Goal: Check status: Check status

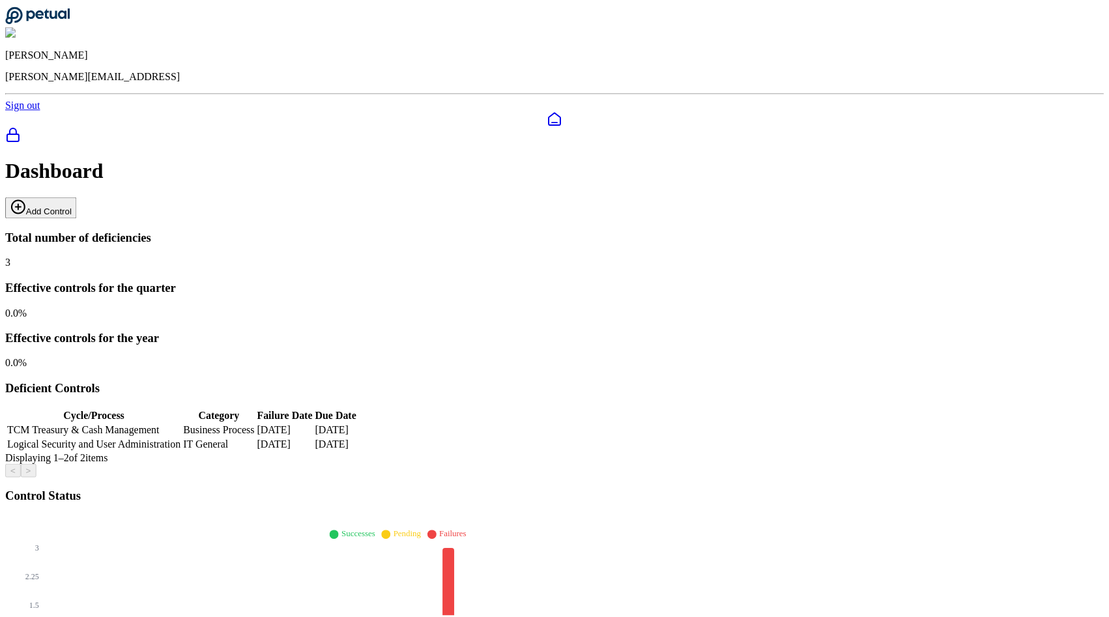
scroll to position [42, 0]
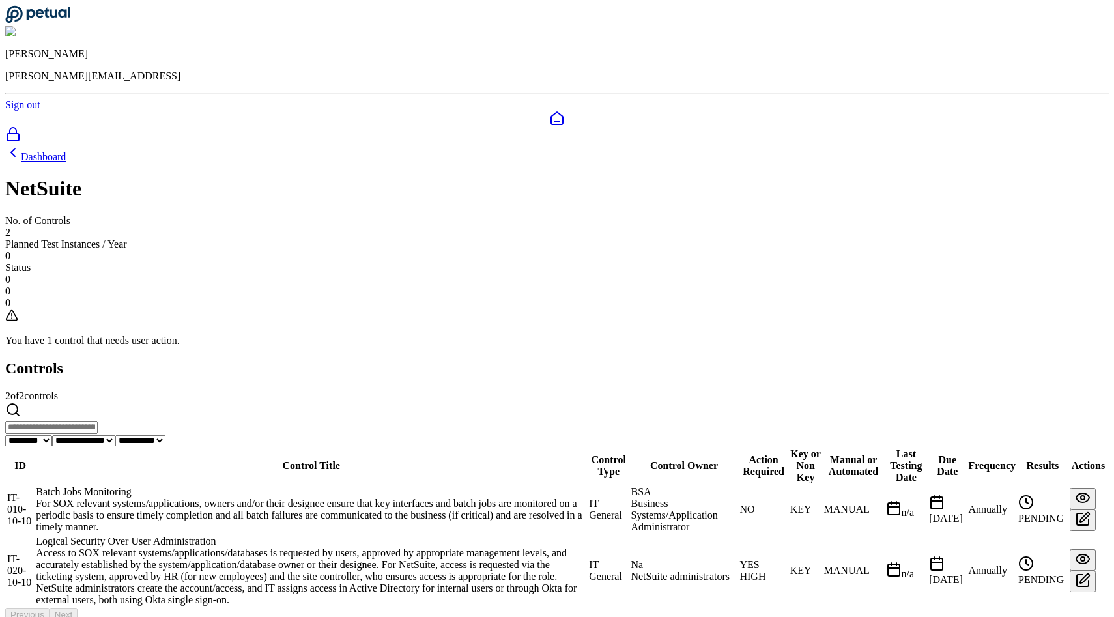
click at [34, 535] on td "IT-020-10-10" at bounding box center [20, 571] width 27 height 72
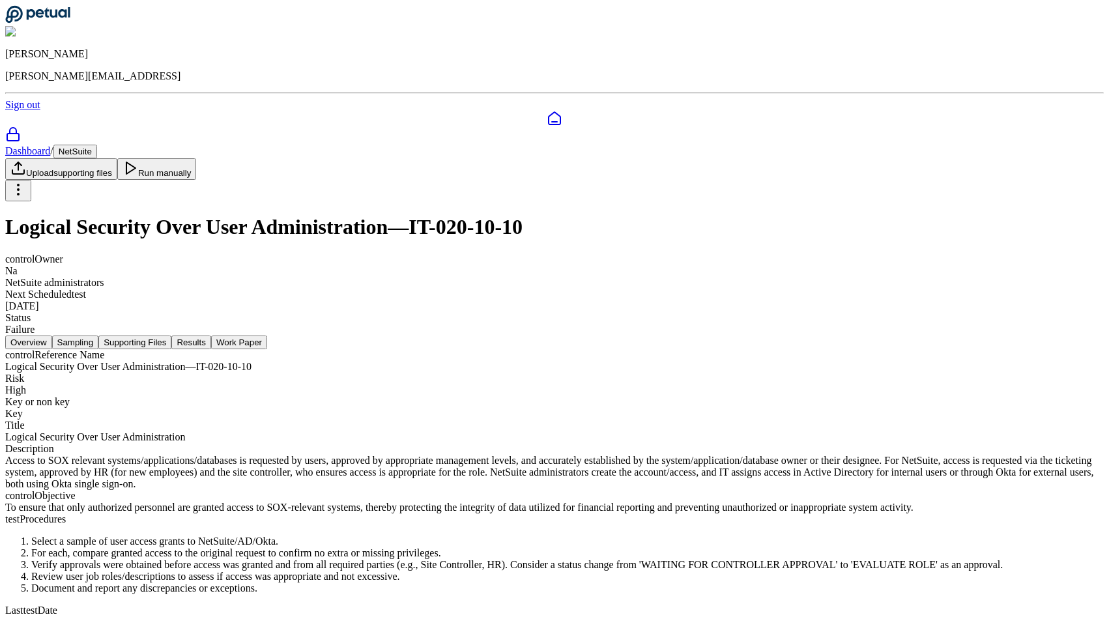
click at [99, 336] on button "Sampling" at bounding box center [75, 343] width 47 height 14
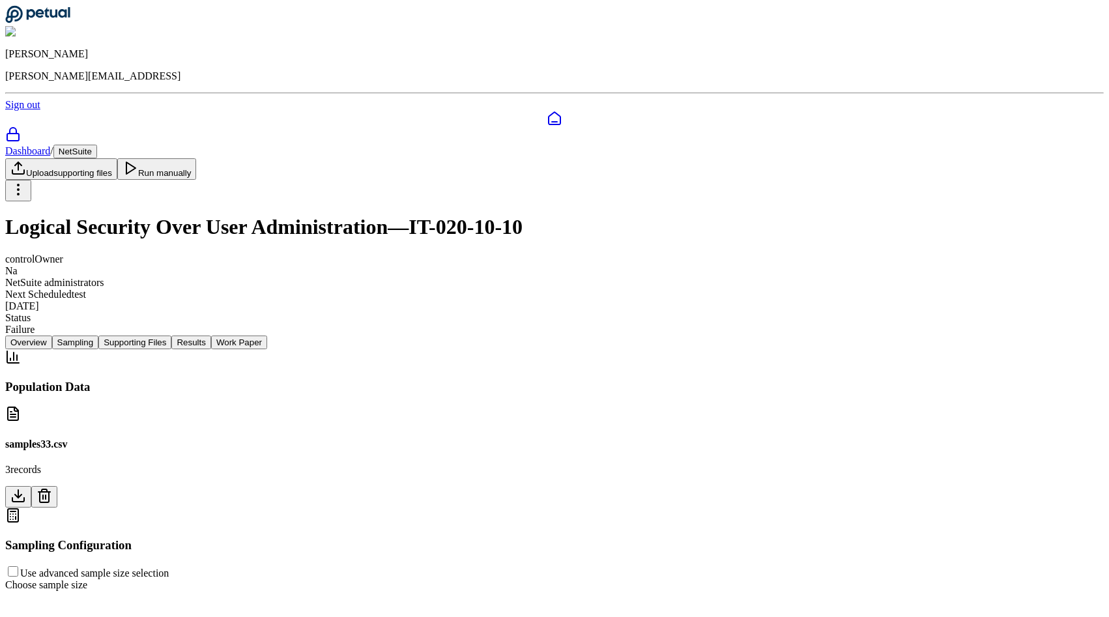
click at [171, 336] on button "Supporting Files" at bounding box center [134, 343] width 73 height 14
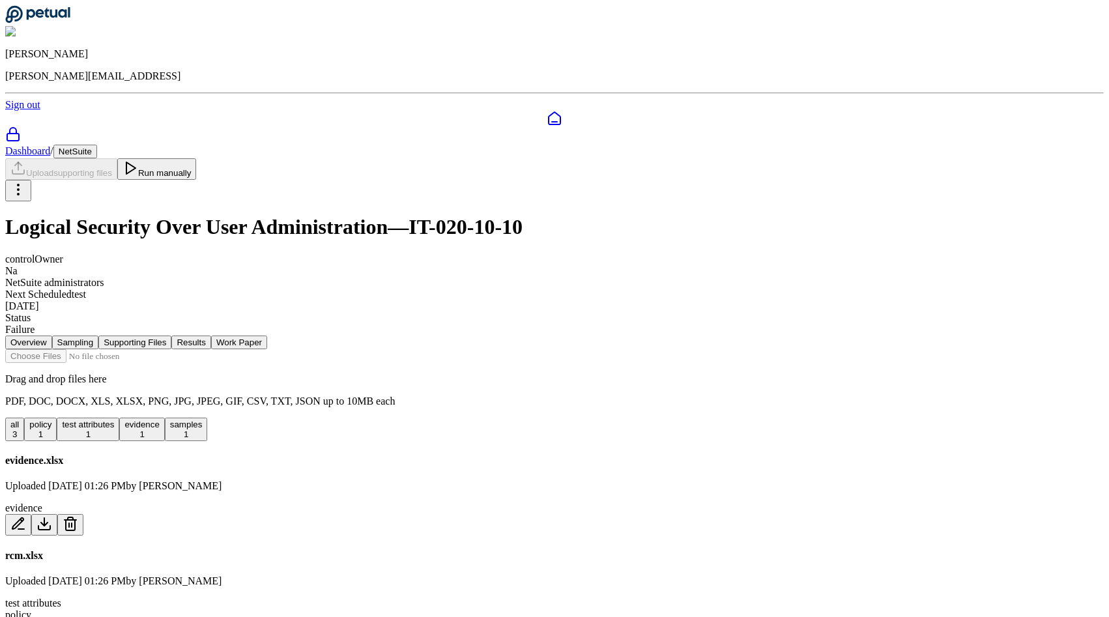
click at [99, 336] on button "Sampling" at bounding box center [75, 343] width 47 height 14
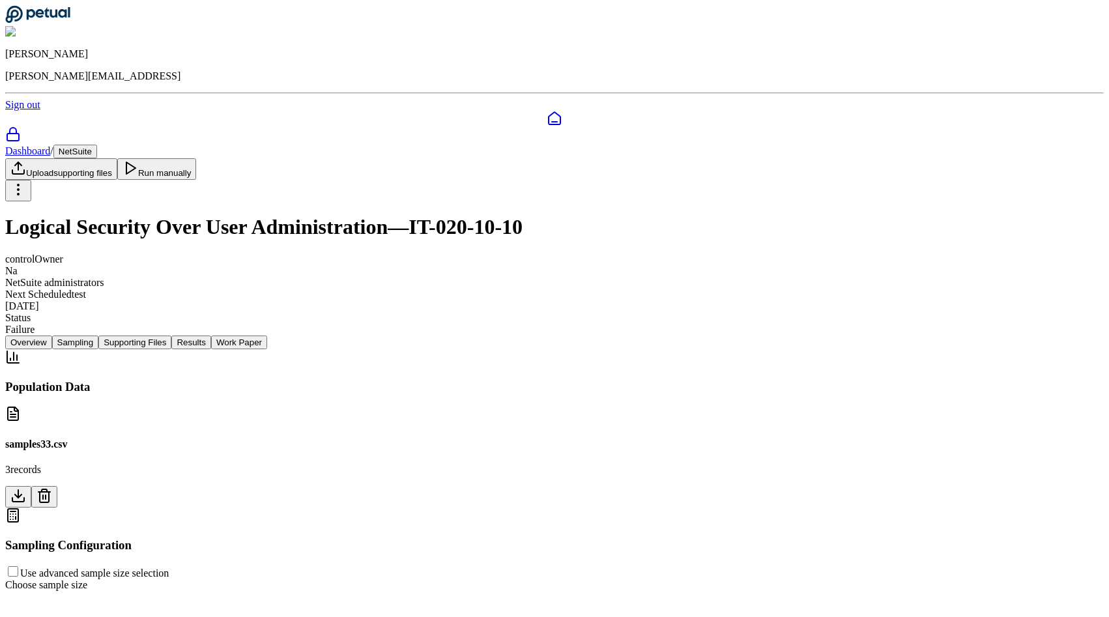
click at [366, 336] on div "Overview Sampling Supporting Files Results Work Paper" at bounding box center [554, 343] width 1098 height 14
click at [171, 336] on button "Supporting Files" at bounding box center [134, 343] width 73 height 14
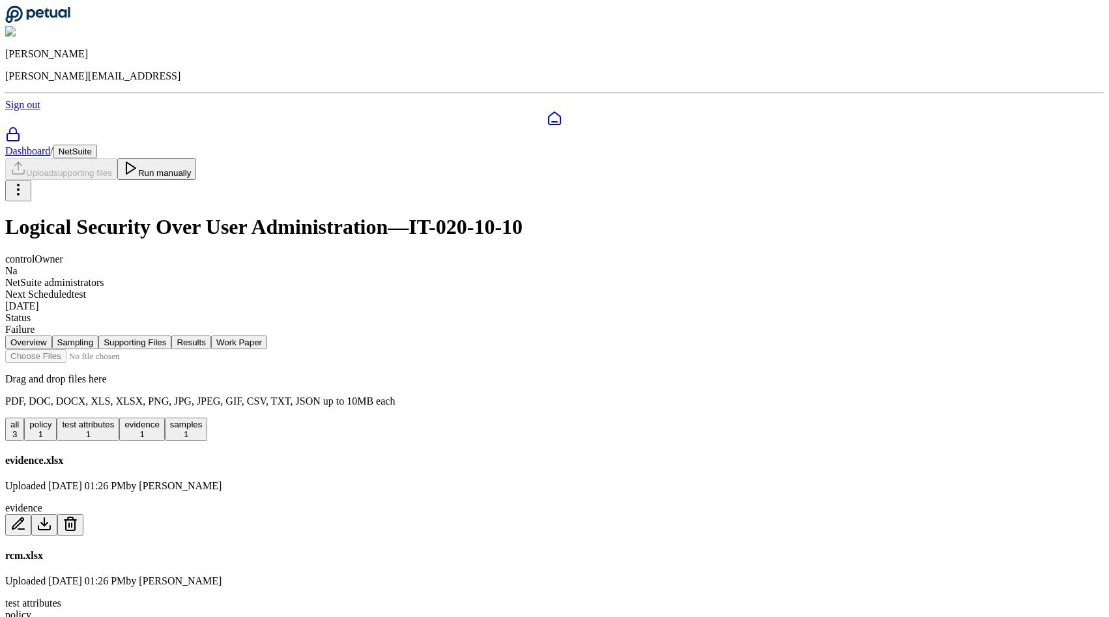
click at [210, 336] on button "Results" at bounding box center [190, 343] width 39 height 14
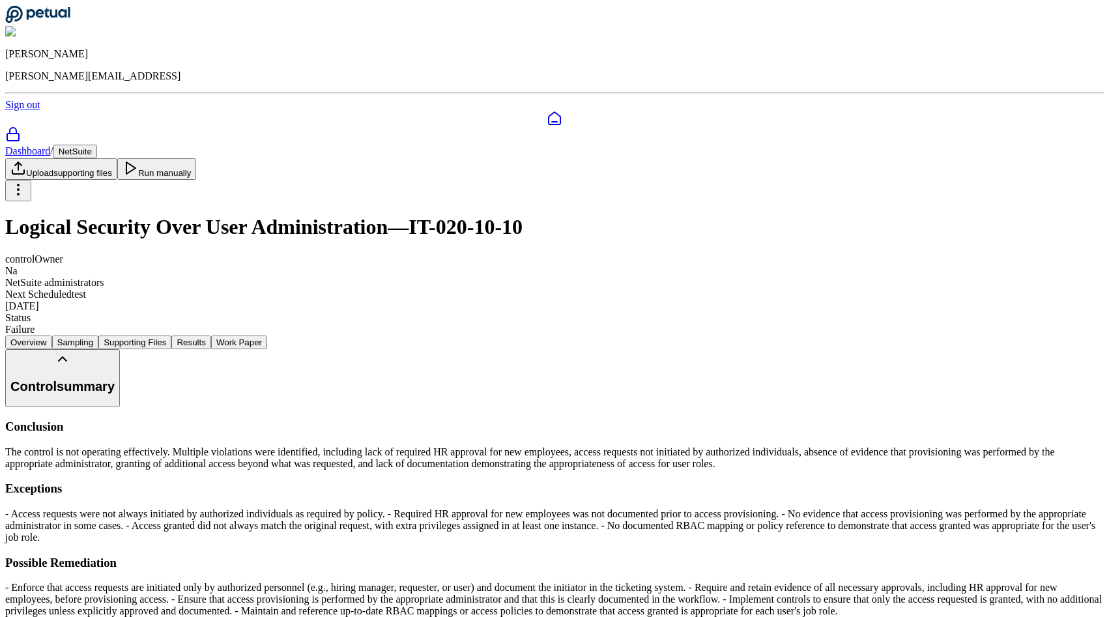
click at [424, 336] on nav "Overview Sampling Supporting Files Results Work Paper" at bounding box center [554, 343] width 1098 height 14
click at [171, 336] on button "Supporting Files" at bounding box center [134, 343] width 73 height 14
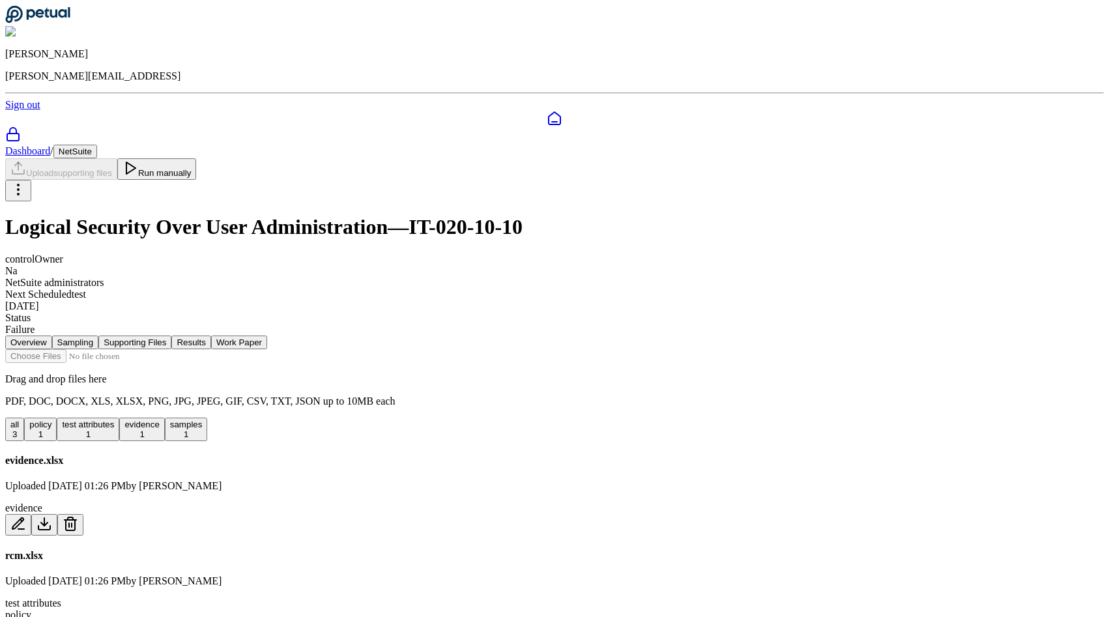
click at [5, 111] on div at bounding box center [554, 128] width 1098 height 34
click at [547, 111] on icon at bounding box center [555, 119] width 16 height 16
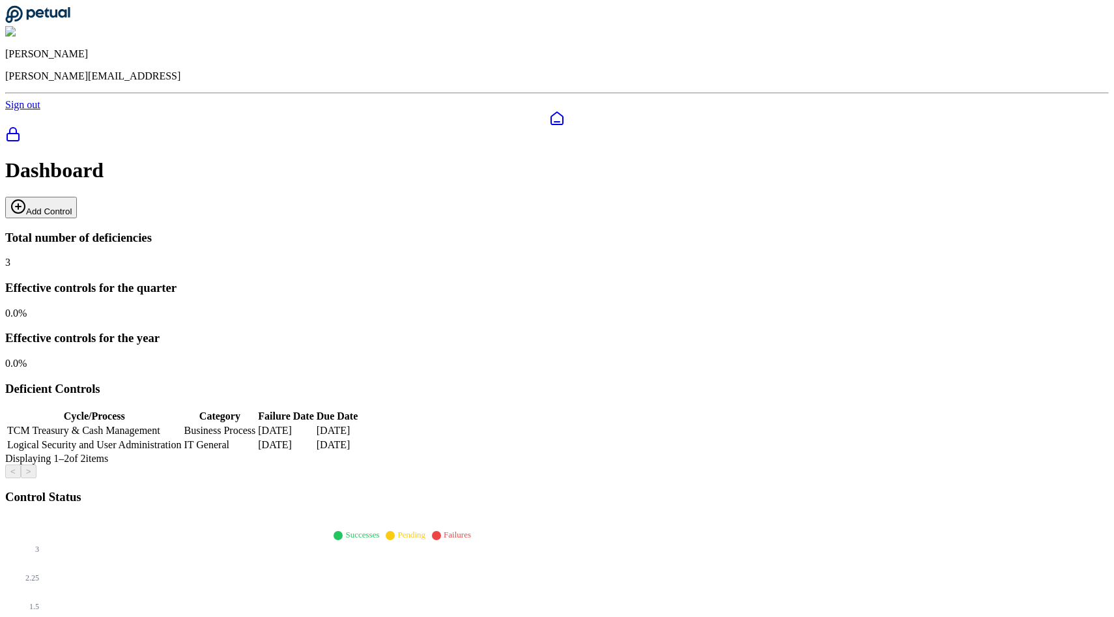
click at [61, 26] on img at bounding box center [33, 32] width 56 height 12
click at [885, 178] on div "Dashboard Add Control Total number of deficiencies 3 Effective controls for the…" at bounding box center [554, 546] width 1098 height 776
click at [77, 197] on button "Add Control" at bounding box center [41, 208] width 72 height 22
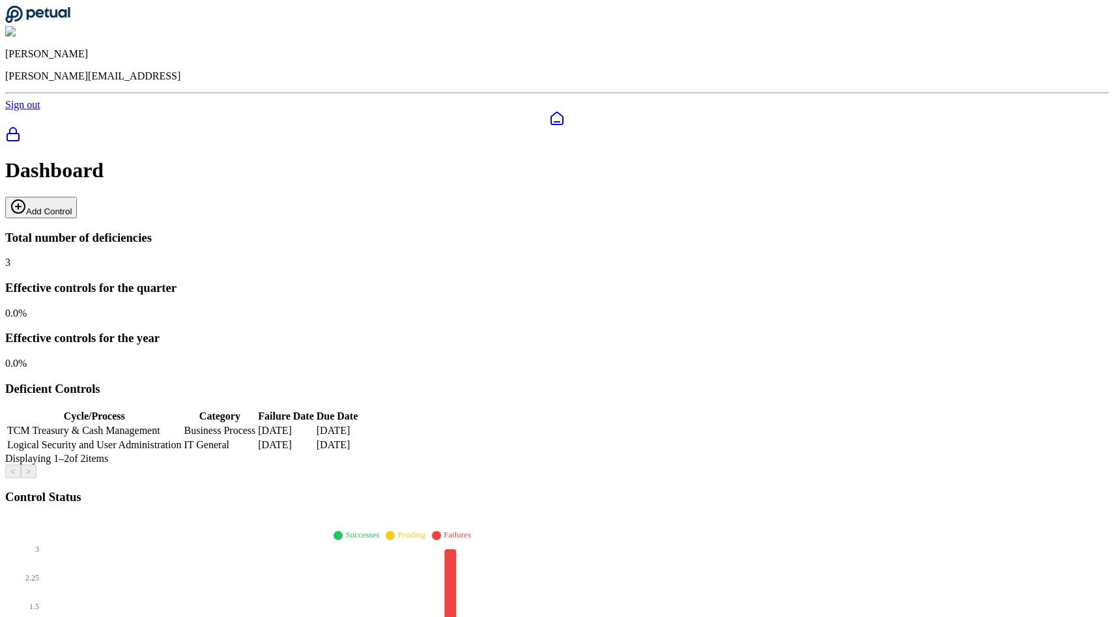
type input "**********"
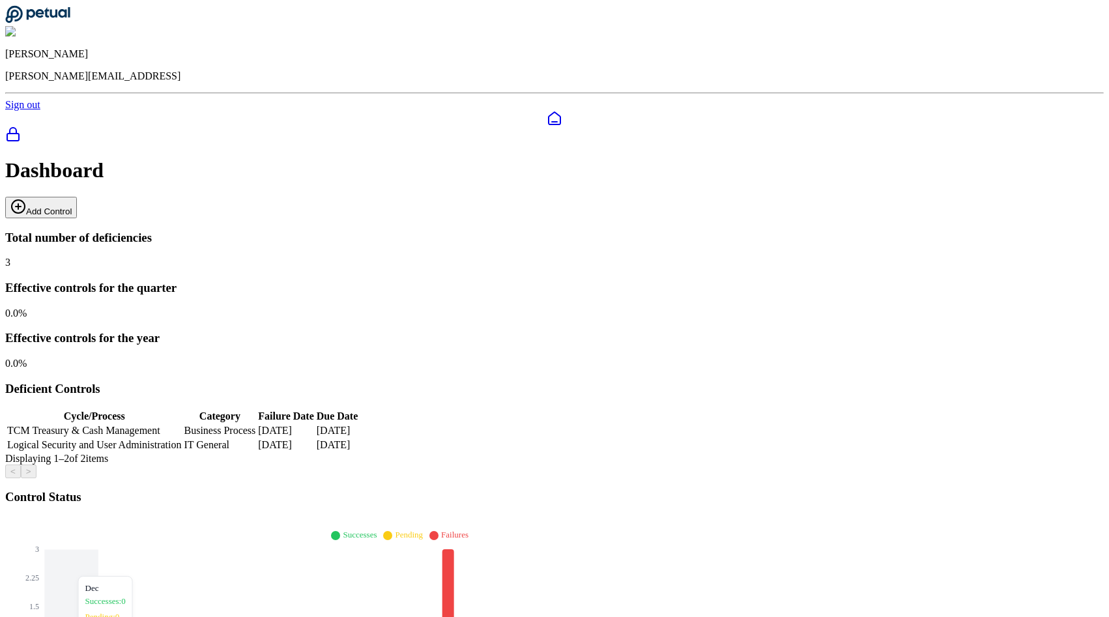
scroll to position [42, 0]
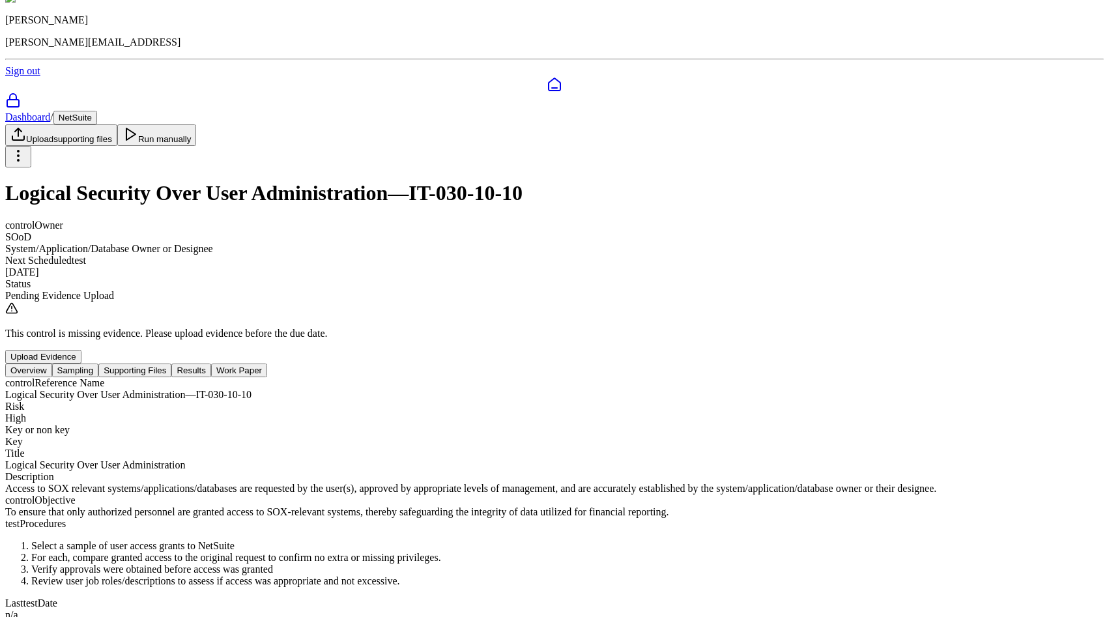
scroll to position [44, 0]
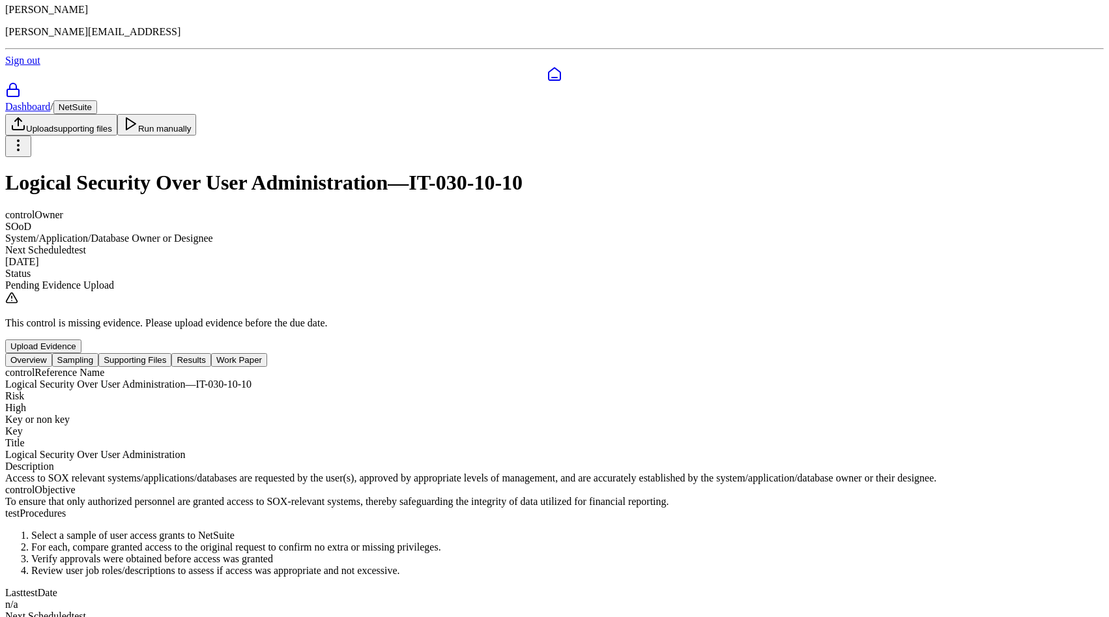
click at [99, 353] on button "Sampling" at bounding box center [75, 360] width 47 height 14
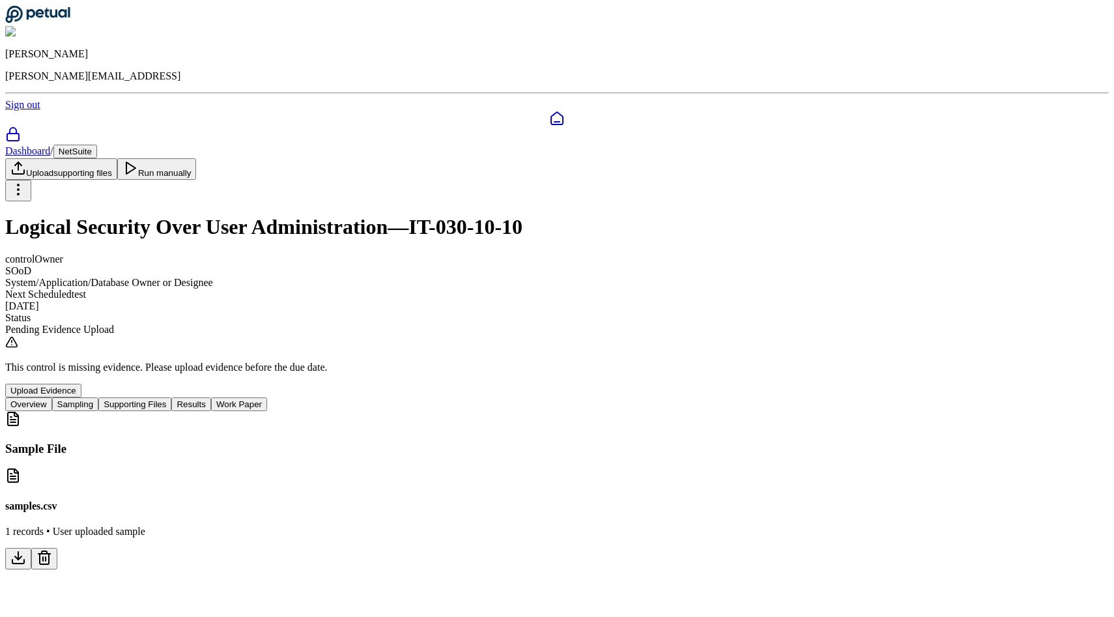
click at [171, 397] on button "Supporting Files" at bounding box center [134, 404] width 73 height 14
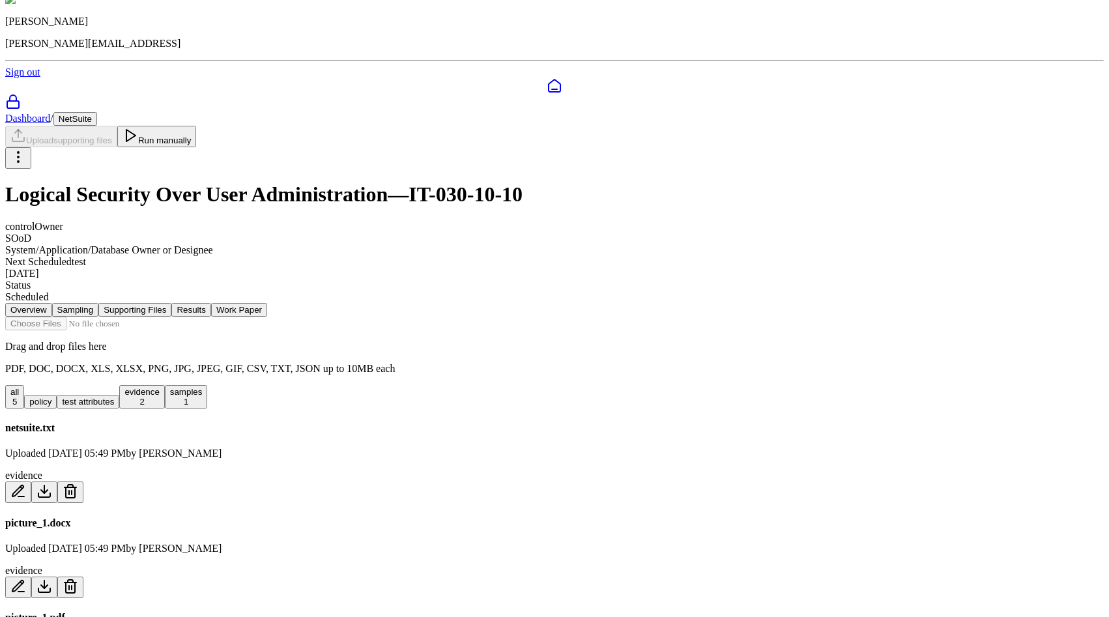
scroll to position [16, 0]
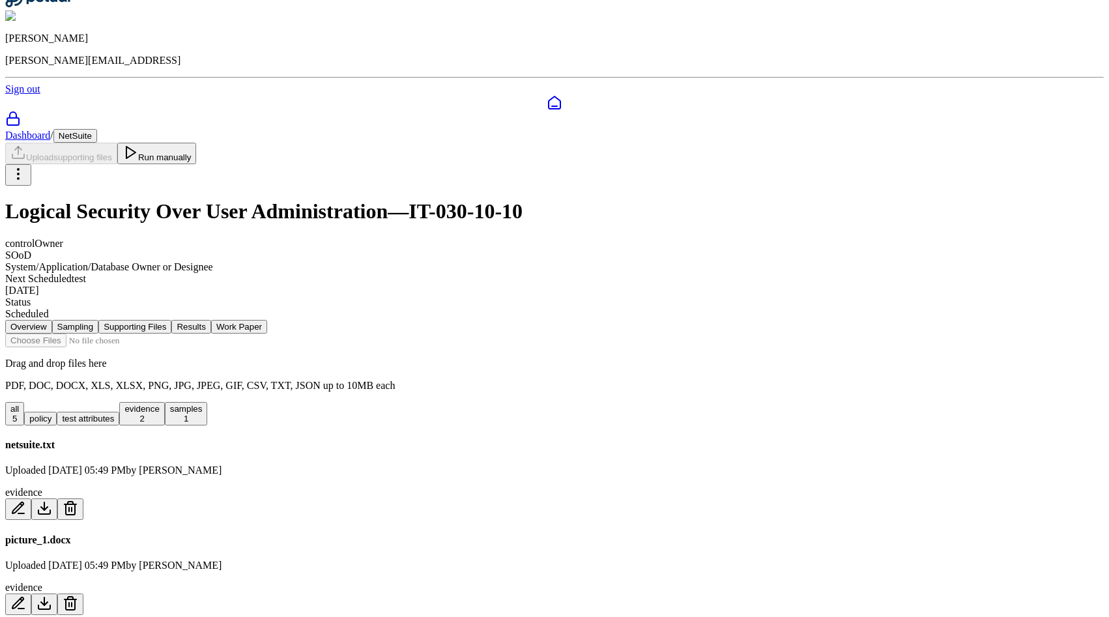
click at [119, 412] on button "test attributes" at bounding box center [88, 419] width 63 height 14
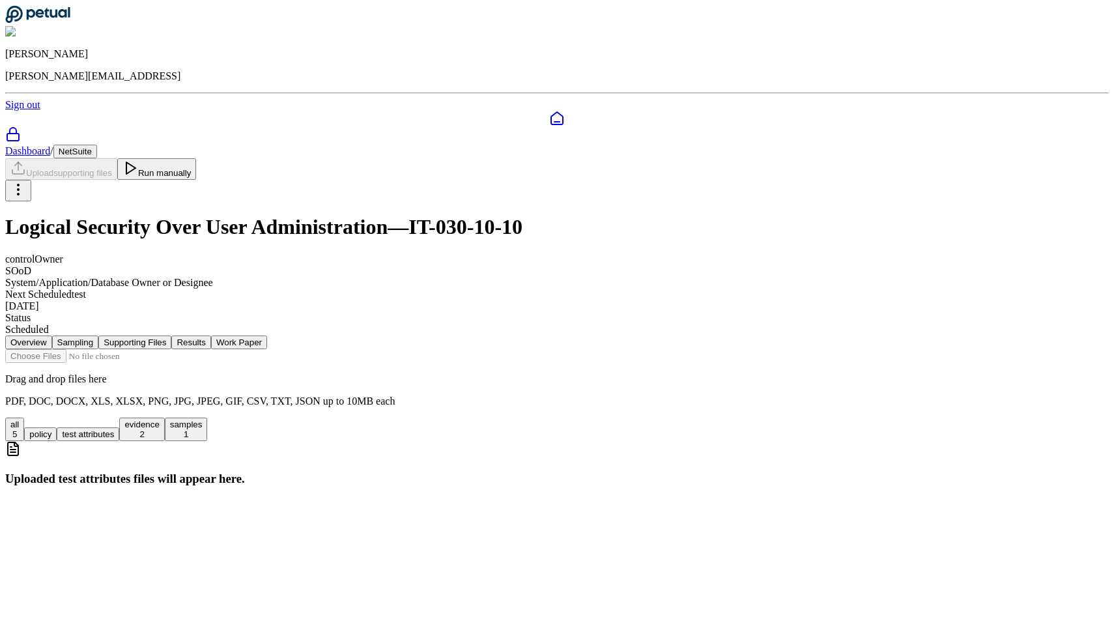
click at [164, 418] on button "evidence 2" at bounding box center [141, 429] width 45 height 23
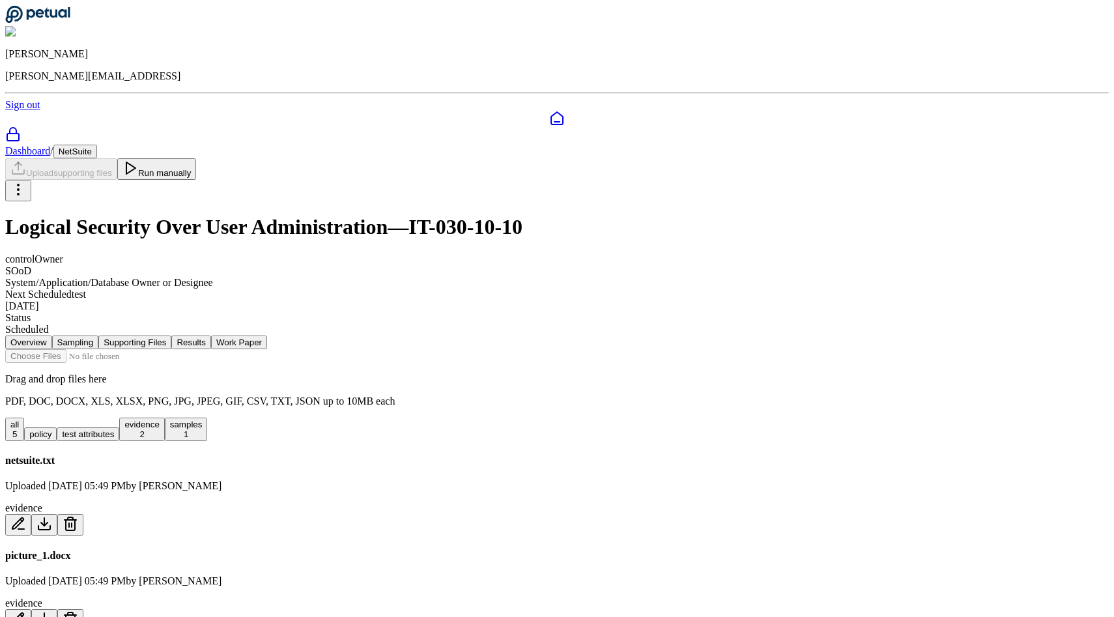
click at [208, 418] on button "samples 1" at bounding box center [186, 429] width 43 height 23
click at [650, 502] on div "samples" at bounding box center [557, 508] width 1104 height 12
click at [26, 516] on icon at bounding box center [18, 524] width 16 height 16
click at [122, 601] on label "**********" at bounding box center [63, 606] width 117 height 11
click at [122, 601] on input "**********" at bounding box center [76, 607] width 93 height 13
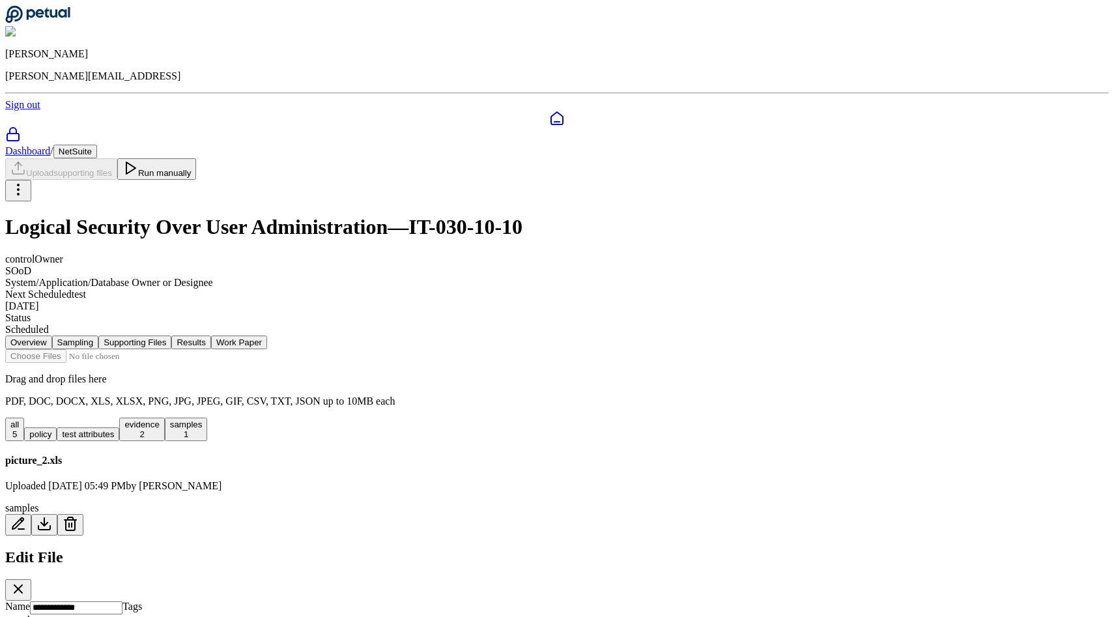
click at [433, 614] on div "samples" at bounding box center [557, 620] width 1104 height 12
click at [441, 614] on div "samples" at bounding box center [557, 620] width 1104 height 12
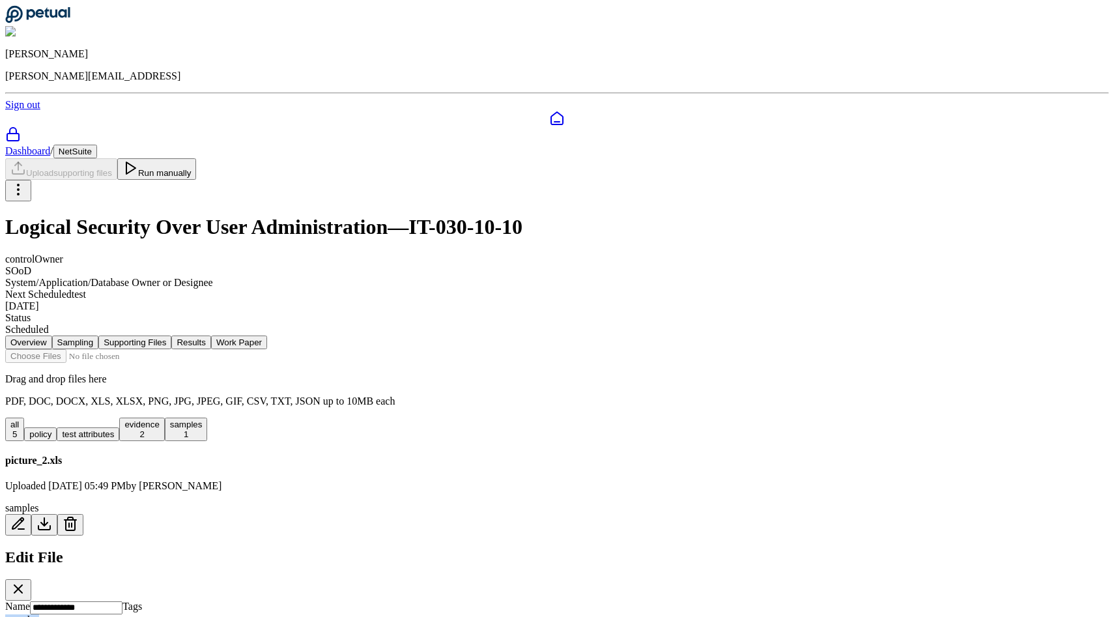
click at [448, 614] on div "samples" at bounding box center [557, 620] width 1104 height 12
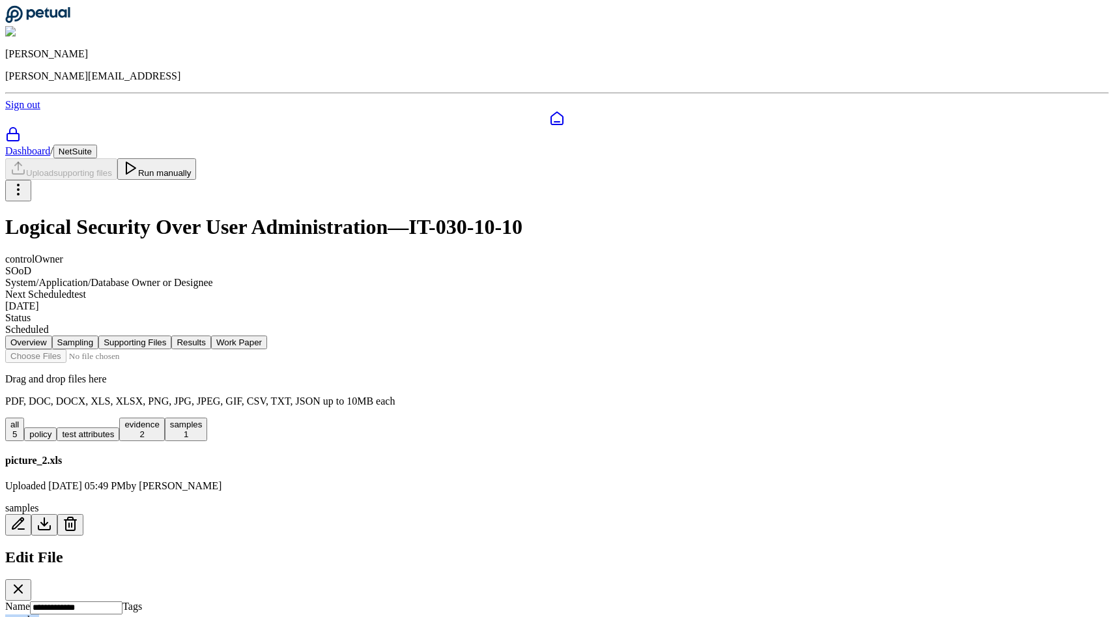
click at [26, 581] on icon at bounding box center [18, 589] width 16 height 16
click at [83, 514] on button at bounding box center [70, 525] width 26 height 22
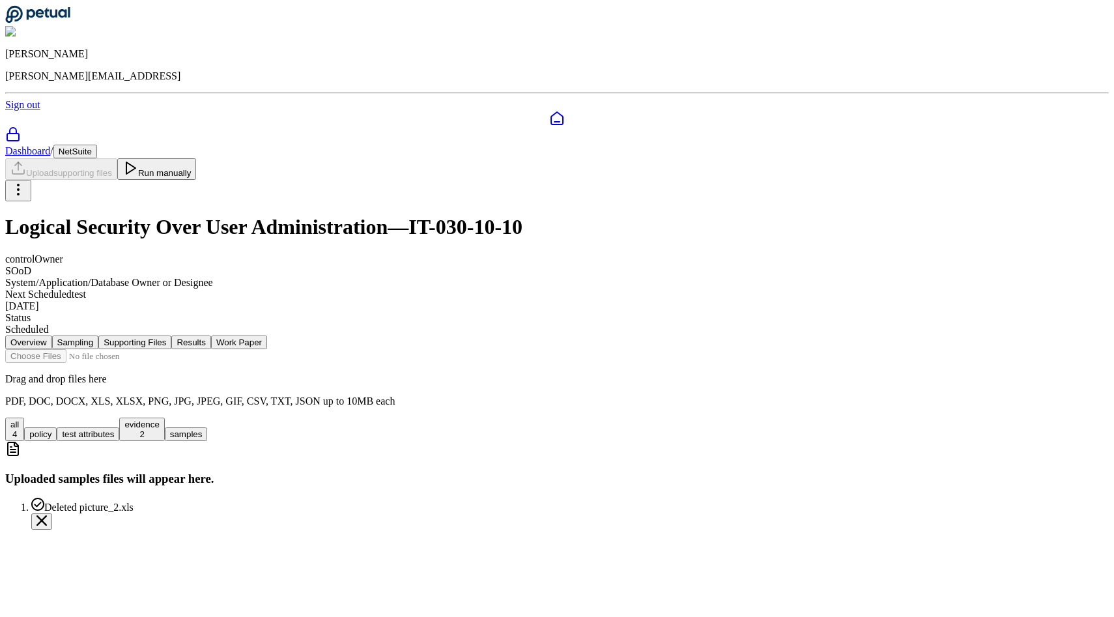
click at [418, 418] on div "all 4 policy test attributes evidence 2 samples" at bounding box center [557, 429] width 1104 height 23
click at [164, 418] on button "evidence 2" at bounding box center [141, 429] width 45 height 23
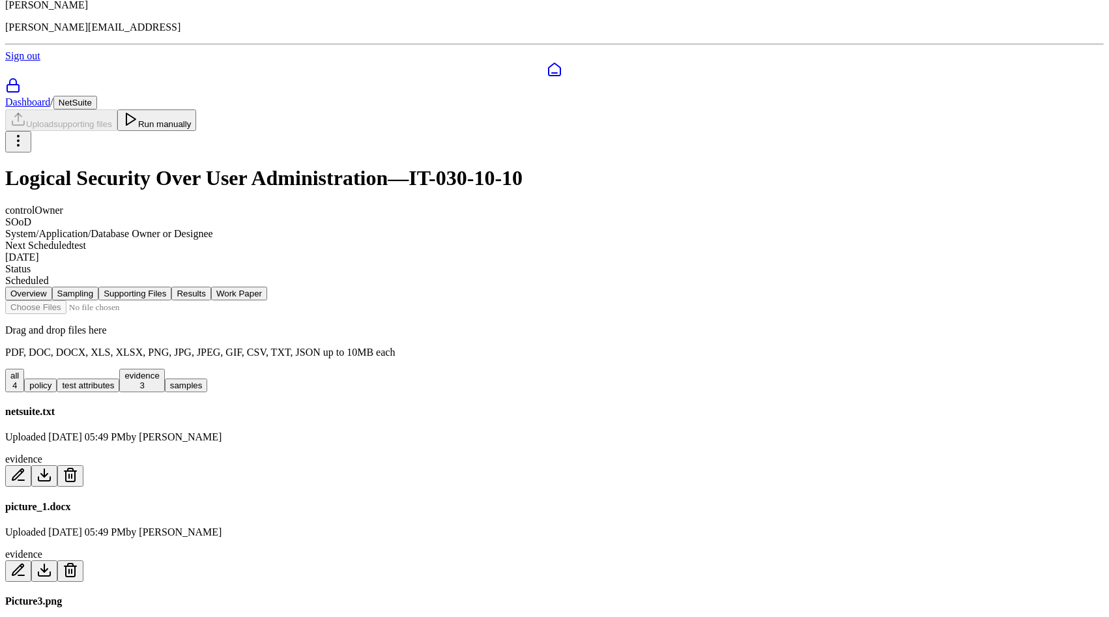
scroll to position [26, 0]
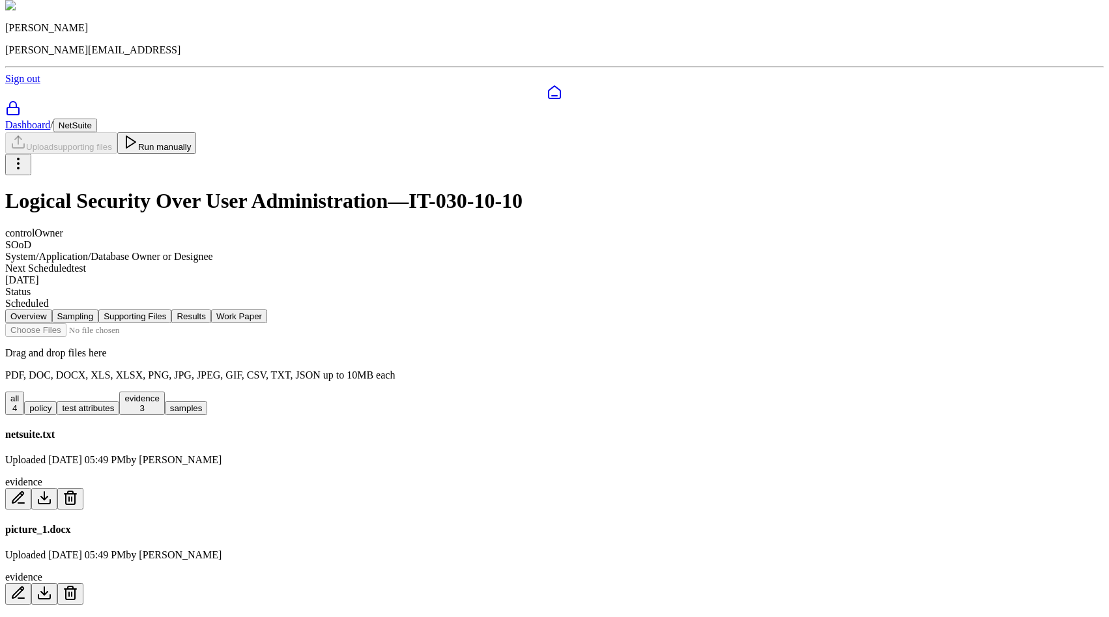
click at [197, 132] on button "Run manually" at bounding box center [156, 143] width 79 height 22
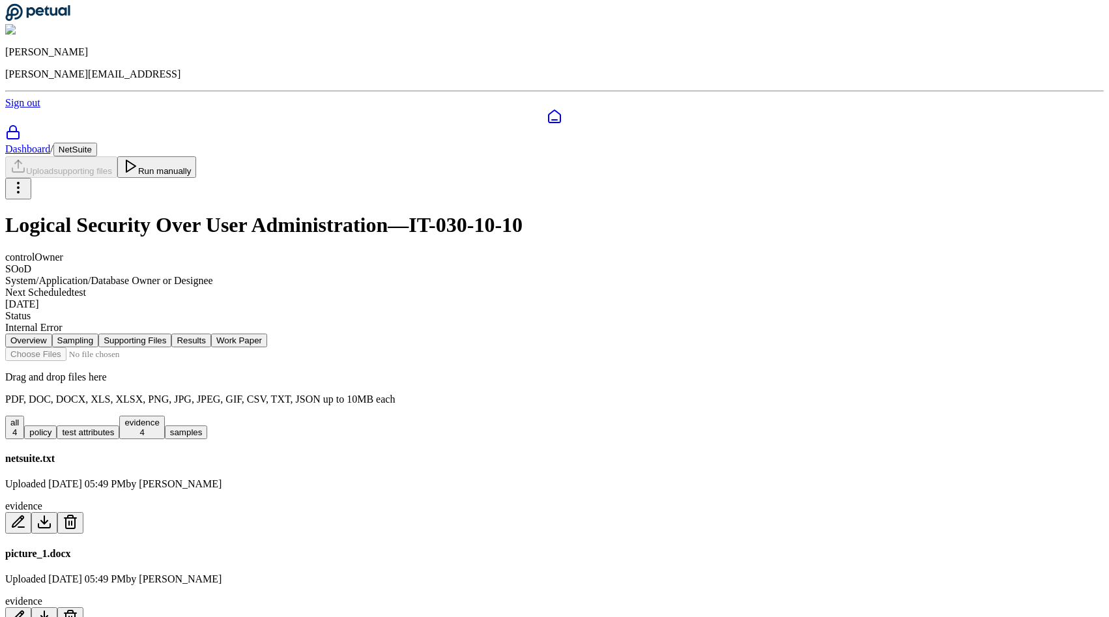
scroll to position [0, 0]
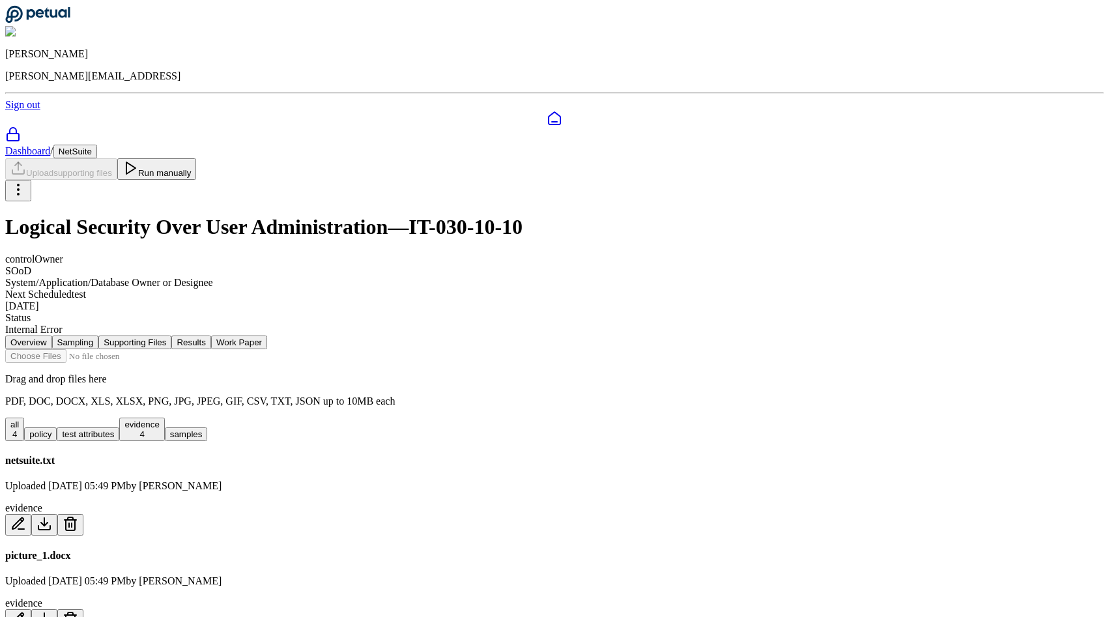
click at [57, 427] on button "policy" at bounding box center [40, 434] width 33 height 14
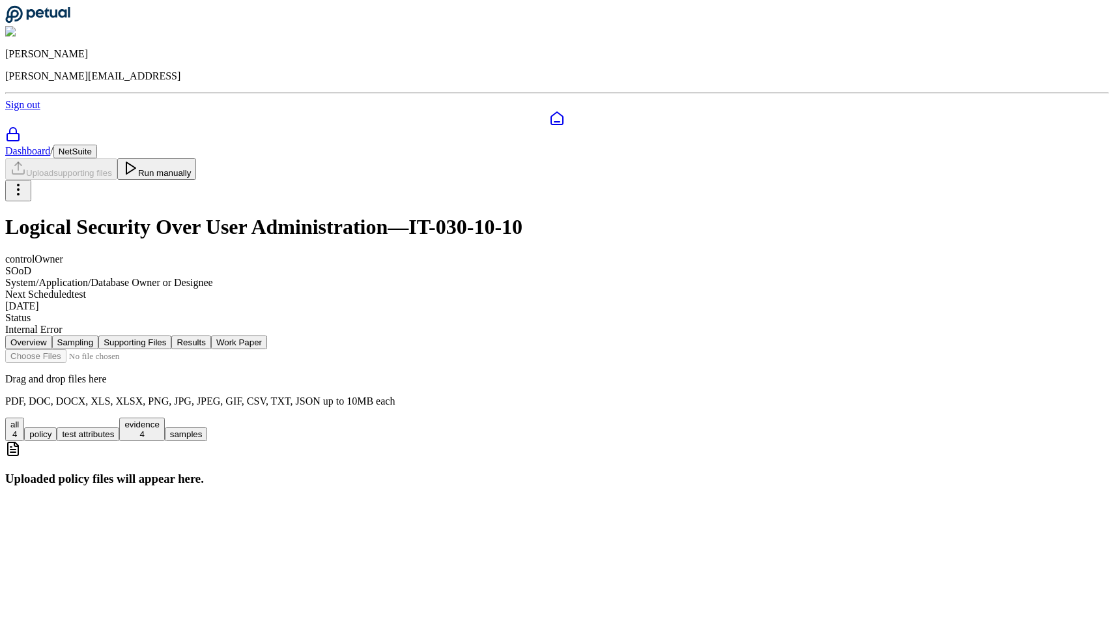
click at [99, 336] on button "Sampling" at bounding box center [75, 343] width 47 height 14
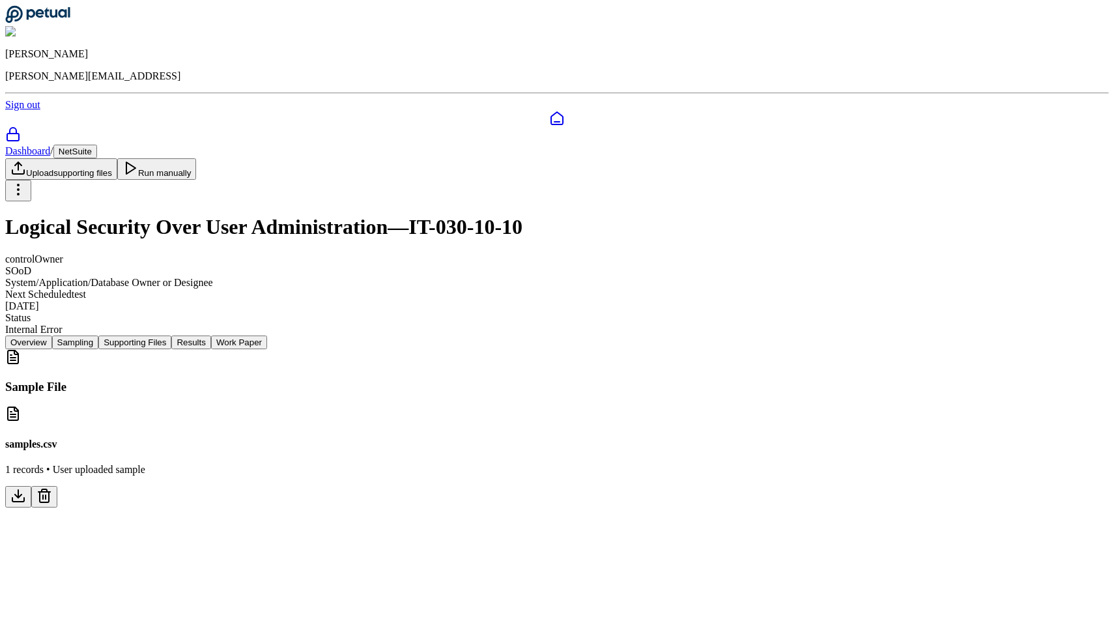
click at [57, 486] on button at bounding box center [44, 497] width 26 height 22
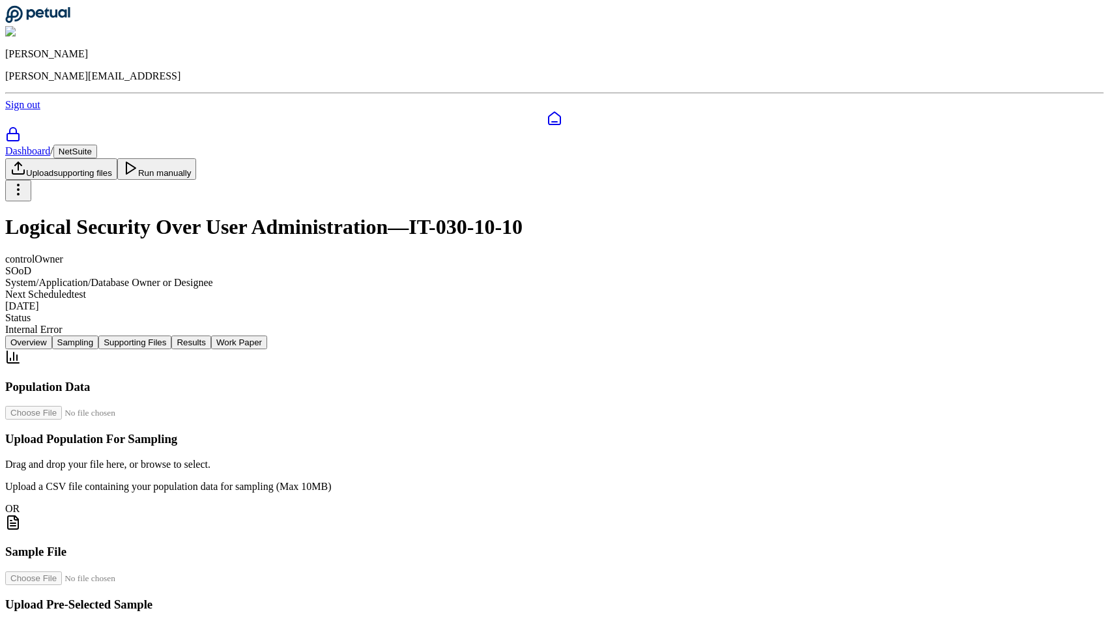
click at [437, 574] on div "Upload Pre-Selected Sample Drag and drop your file here, or browse to select. U…" at bounding box center [554, 614] width 1098 height 86
click at [455, 587] on div "Upload Pre-Selected Sample Drag and drop your file here, or browse to select. U…" at bounding box center [554, 614] width 1098 height 86
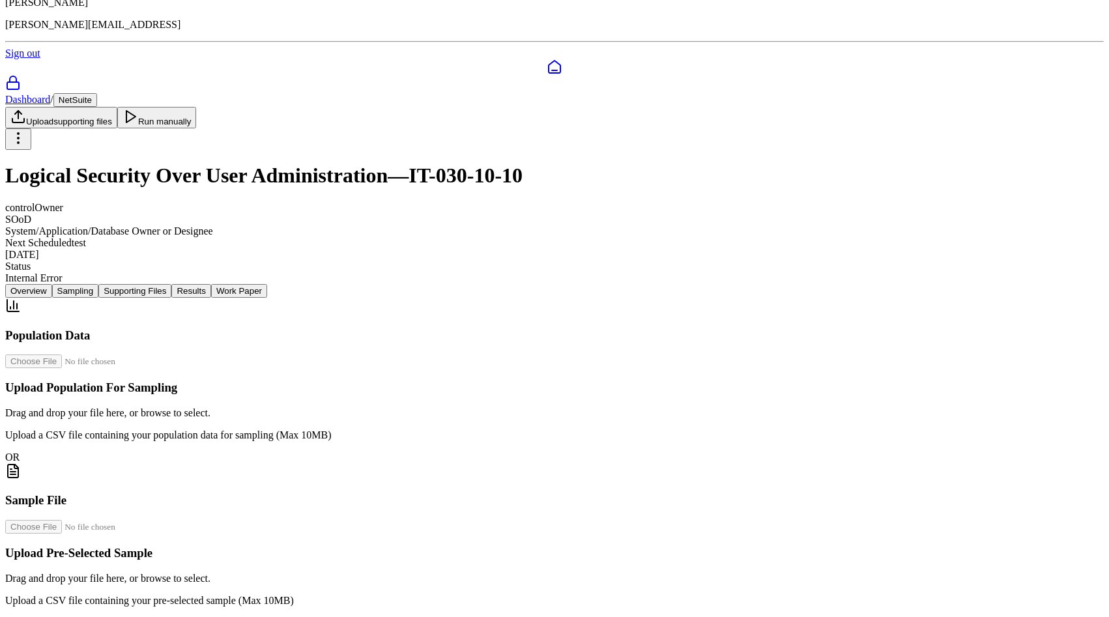
scroll to position [161, 0]
click at [153, 520] on input "file" at bounding box center [79, 527] width 148 height 14
type input "**********"
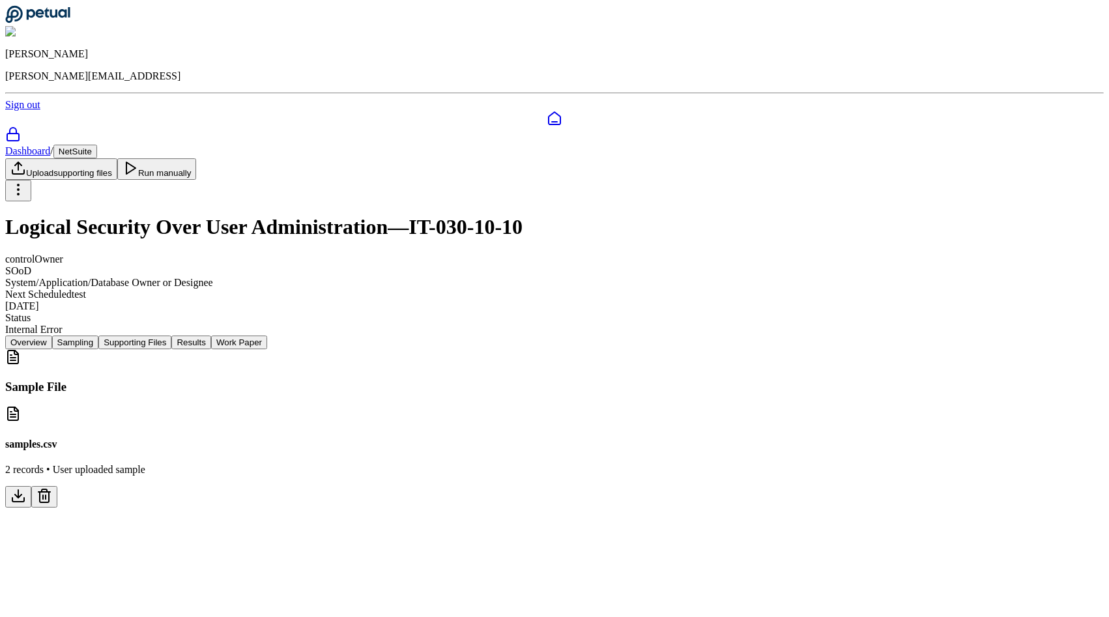
scroll to position [0, 0]
click at [197, 158] on button "Run manually" at bounding box center [156, 169] width 79 height 22
click at [171, 336] on button "Supporting Files" at bounding box center [134, 343] width 73 height 14
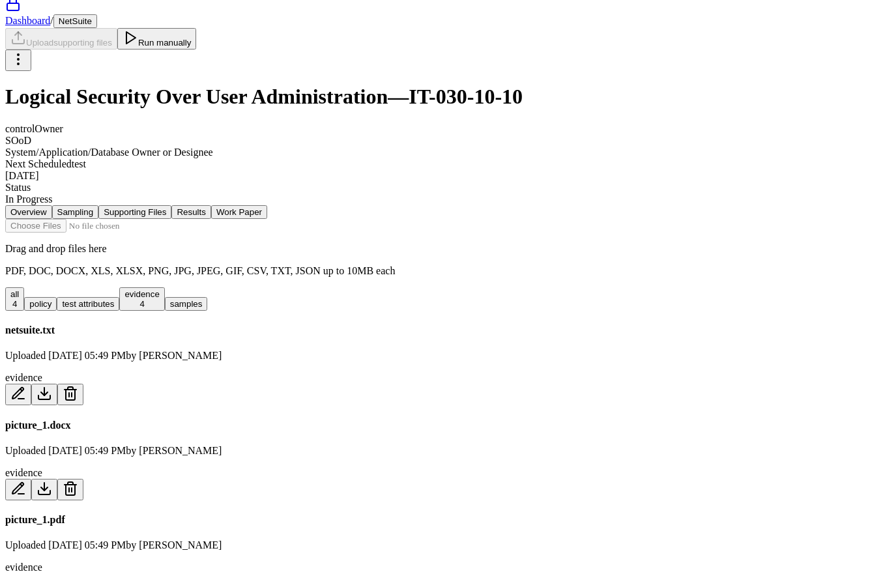
scroll to position [102, 0]
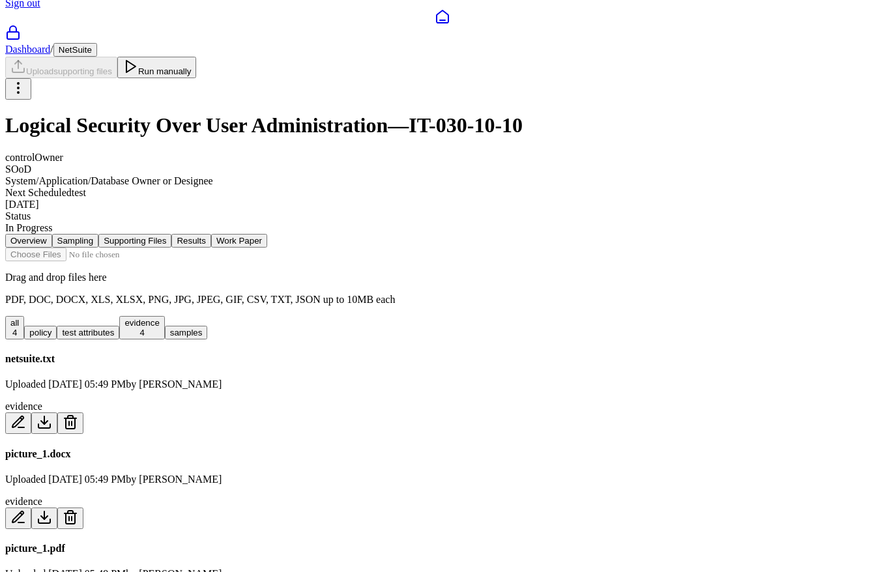
click at [164, 316] on button "evidence 4" at bounding box center [141, 327] width 45 height 23
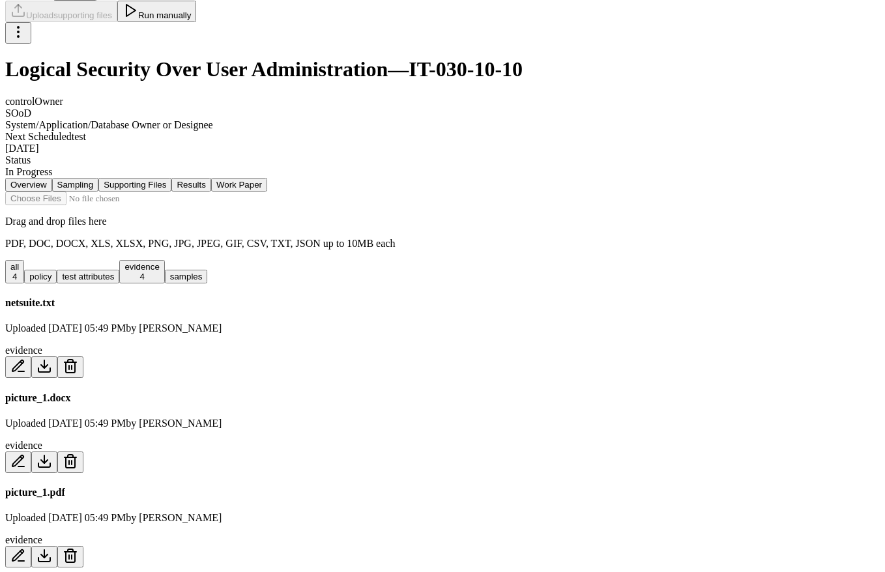
scroll to position [0, 0]
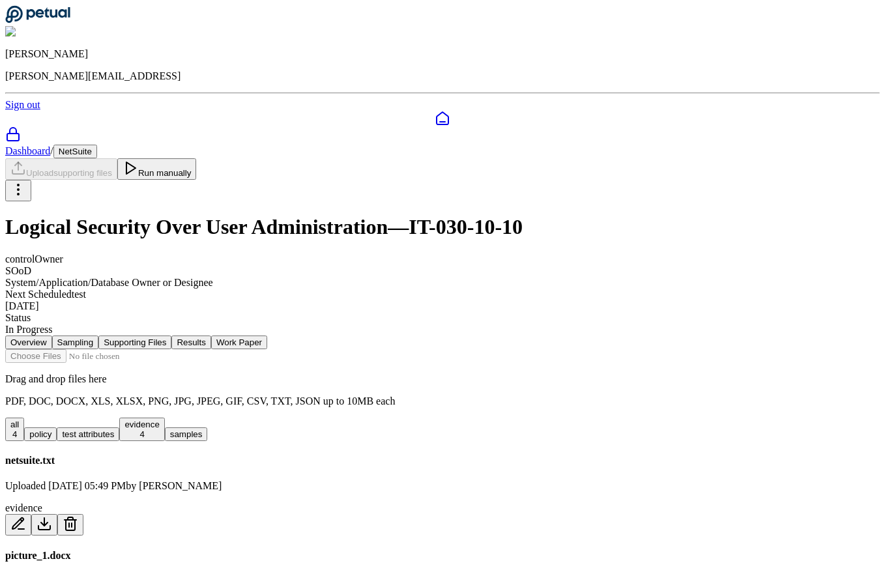
click at [208, 427] on button "samples" at bounding box center [186, 434] width 43 height 14
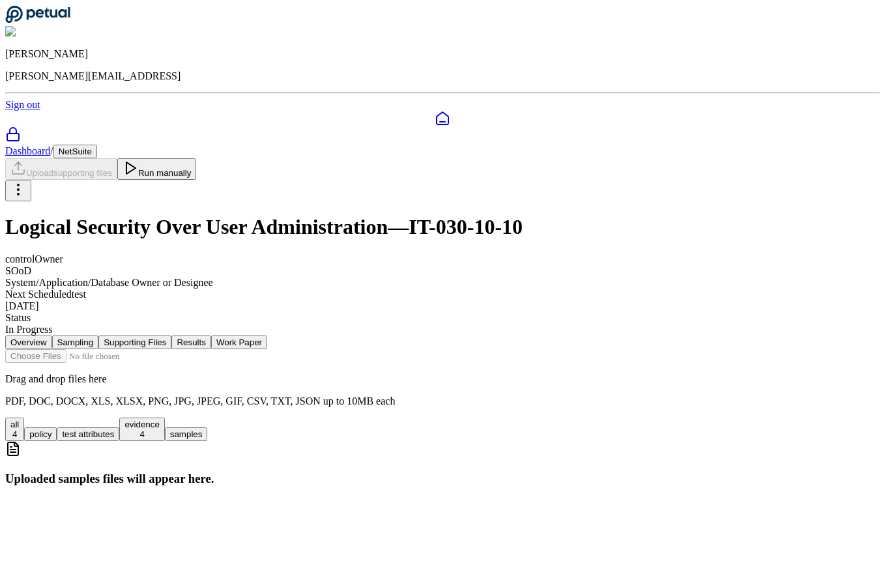
click at [24, 418] on button "all 4" at bounding box center [14, 429] width 19 height 23
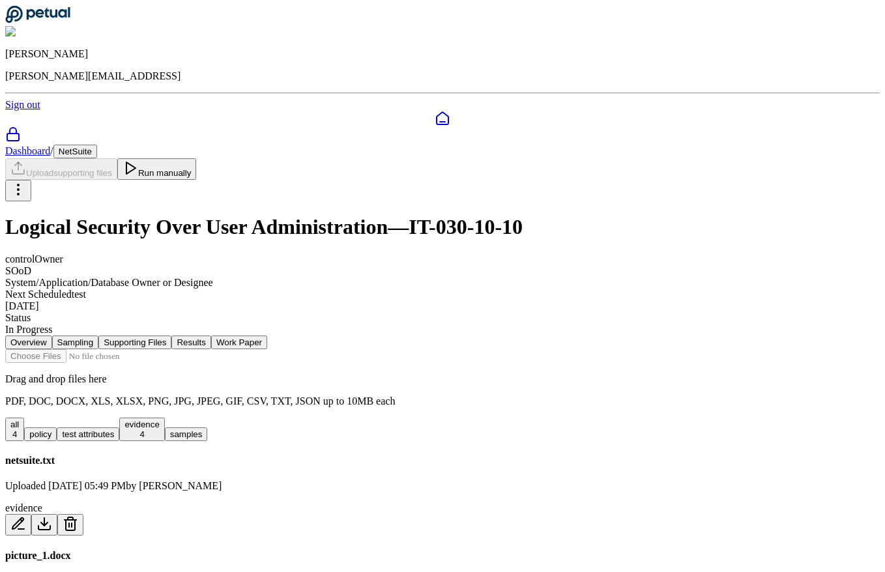
click at [171, 336] on button "Supporting Files" at bounding box center [134, 343] width 73 height 14
click at [409, 336] on nav "Overview Sampling Supporting Files Results Work Paper" at bounding box center [442, 343] width 874 height 14
click at [267, 336] on button "Work Paper" at bounding box center [239, 343] width 56 height 14
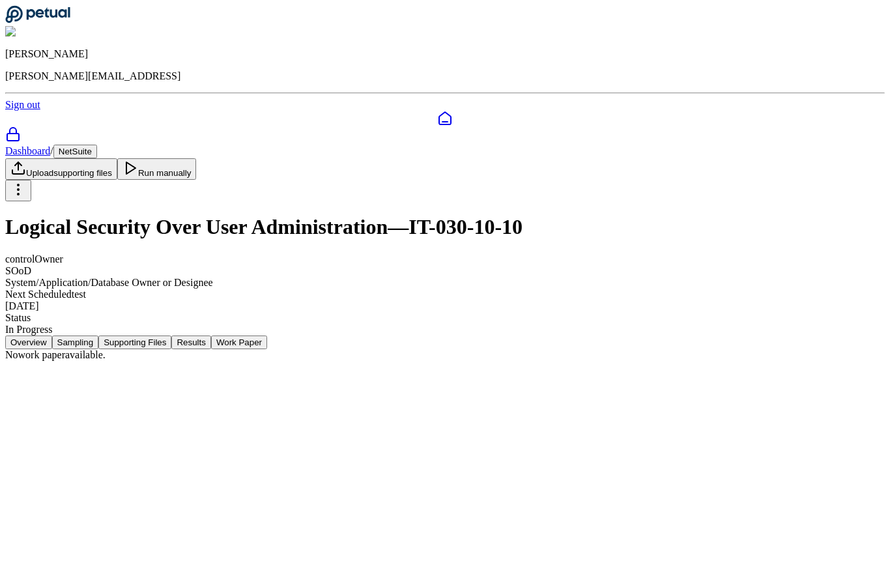
click at [171, 336] on button "Supporting Files" at bounding box center [134, 343] width 73 height 14
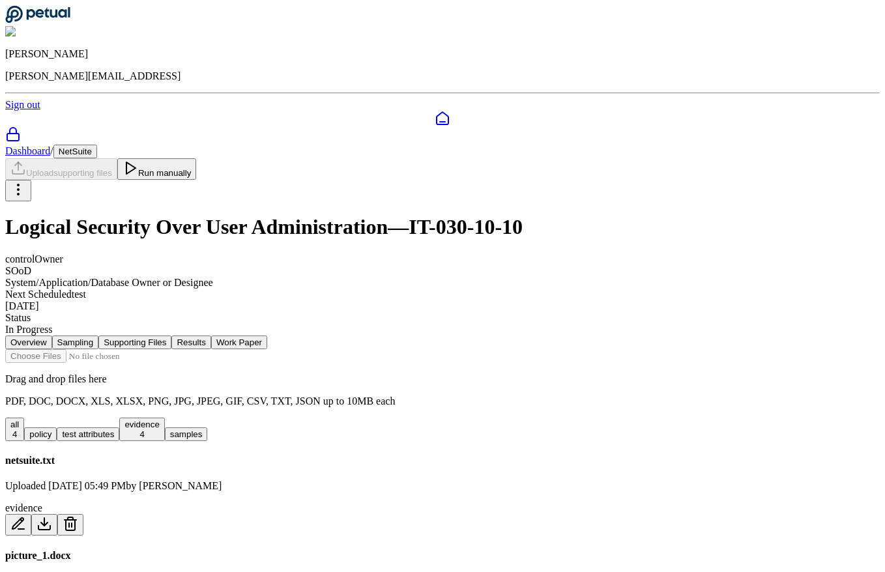
click at [388, 336] on nav "Overview Sampling Supporting Files Results Work Paper" at bounding box center [442, 343] width 874 height 14
click at [210, 336] on button "Results" at bounding box center [190, 343] width 39 height 14
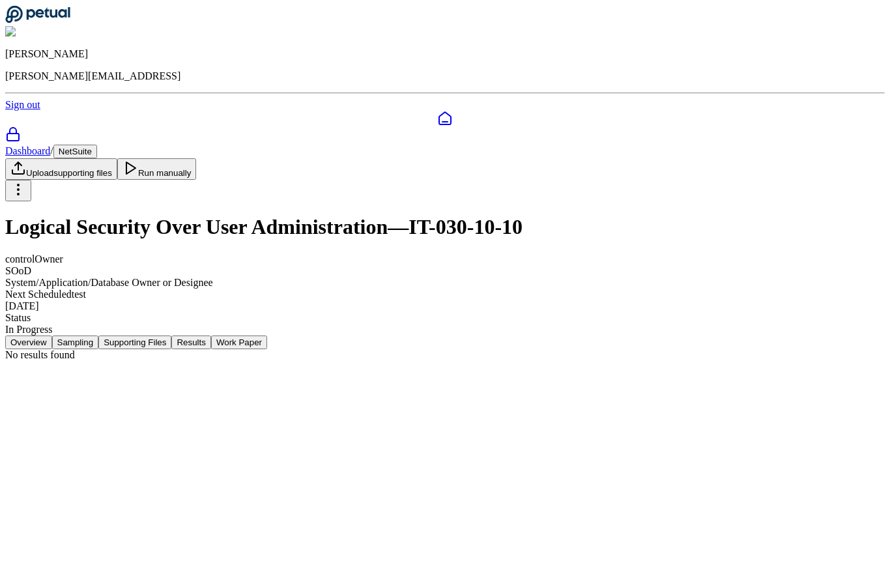
click at [267, 336] on button "Work Paper" at bounding box center [239, 343] width 56 height 14
click at [171, 336] on button "Supporting Files" at bounding box center [134, 343] width 73 height 14
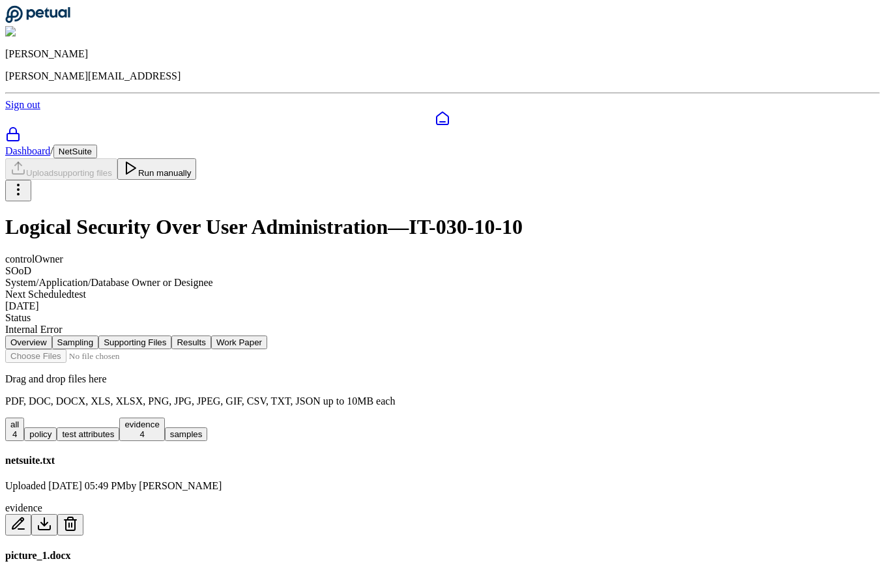
click at [197, 158] on button "Run manually" at bounding box center [156, 169] width 79 height 22
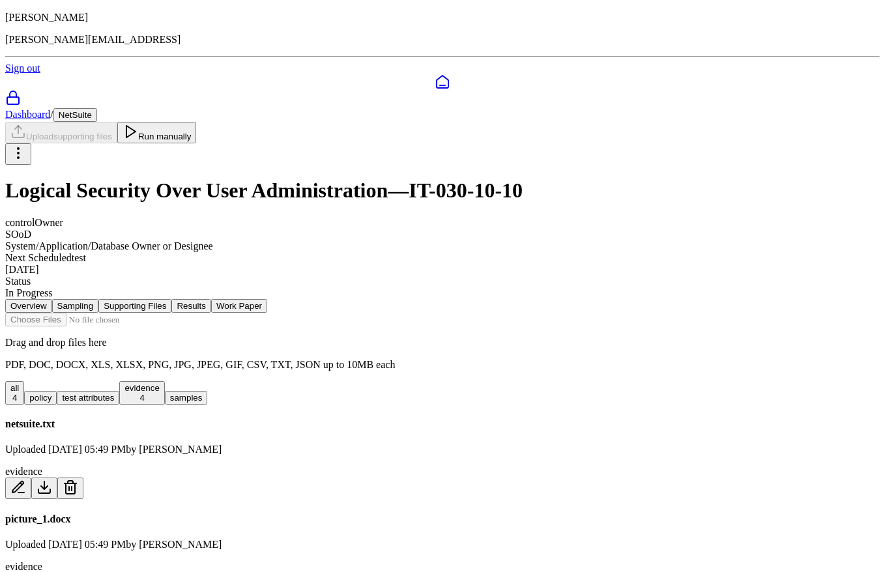
scroll to position [9, 0]
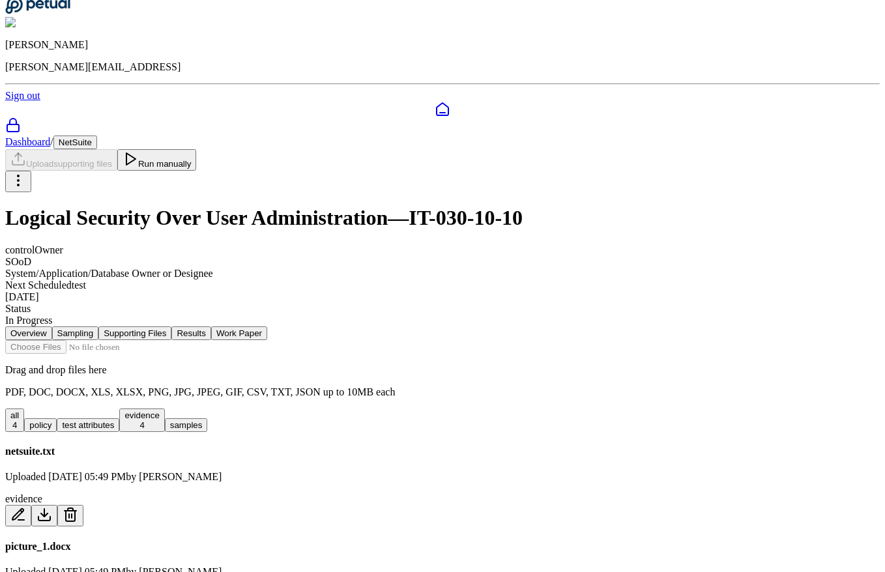
click at [99, 326] on button "Sampling" at bounding box center [75, 333] width 47 height 14
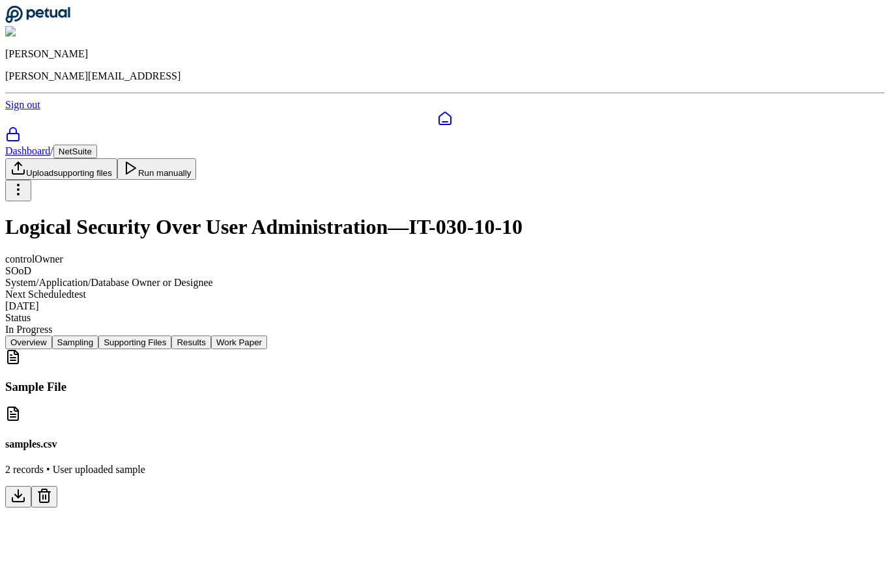
click at [171, 336] on button "Supporting Files" at bounding box center [134, 343] width 73 height 14
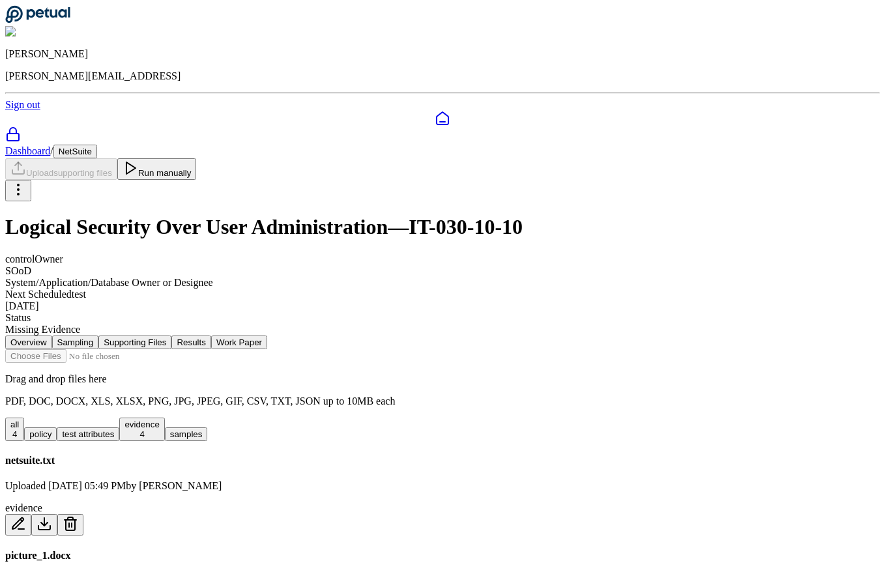
click at [197, 158] on button "Run manually" at bounding box center [156, 169] width 79 height 22
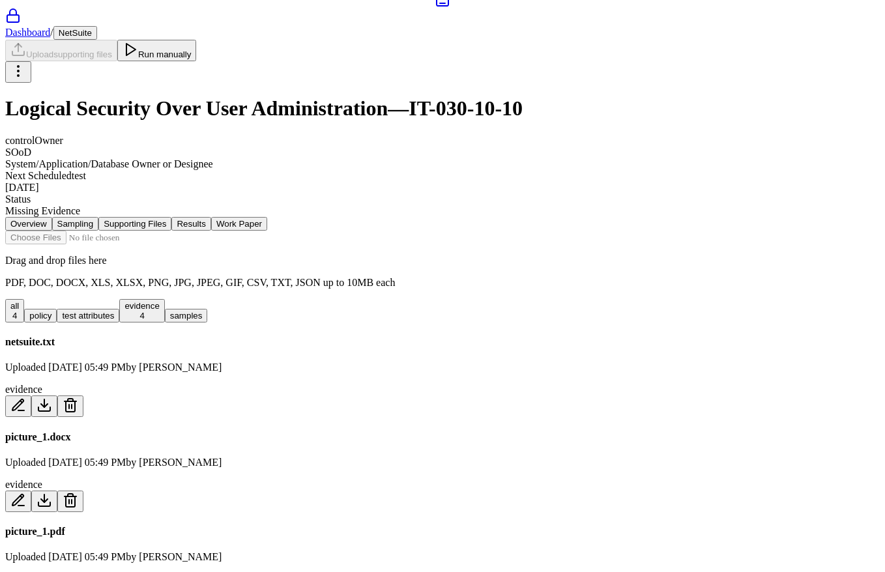
scroll to position [121, 0]
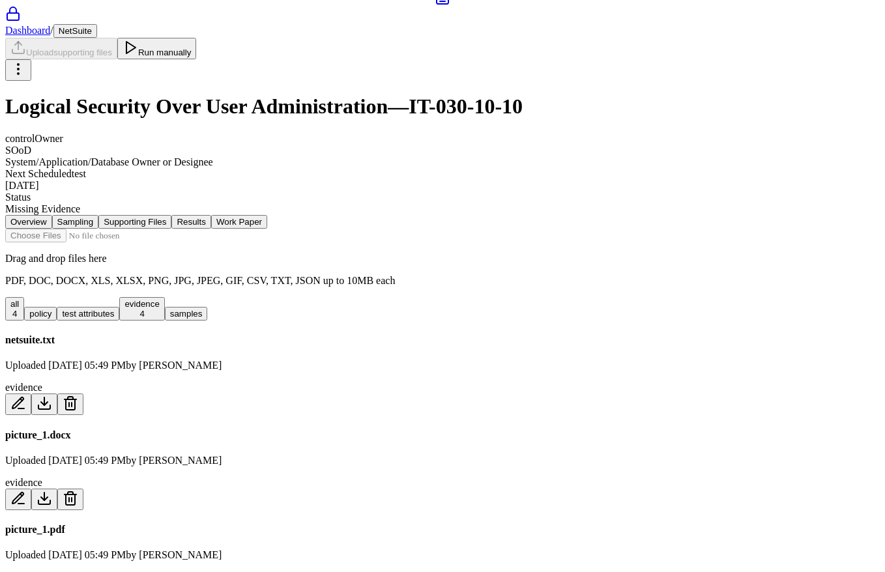
click at [170, 297] on div "all 4 policy test attributes evidence 4 samples" at bounding box center [442, 308] width 874 height 23
click at [222, 297] on div "all 4 policy test attributes evidence 4 samples" at bounding box center [442, 308] width 874 height 23
click at [119, 307] on button "test attributes" at bounding box center [88, 314] width 63 height 14
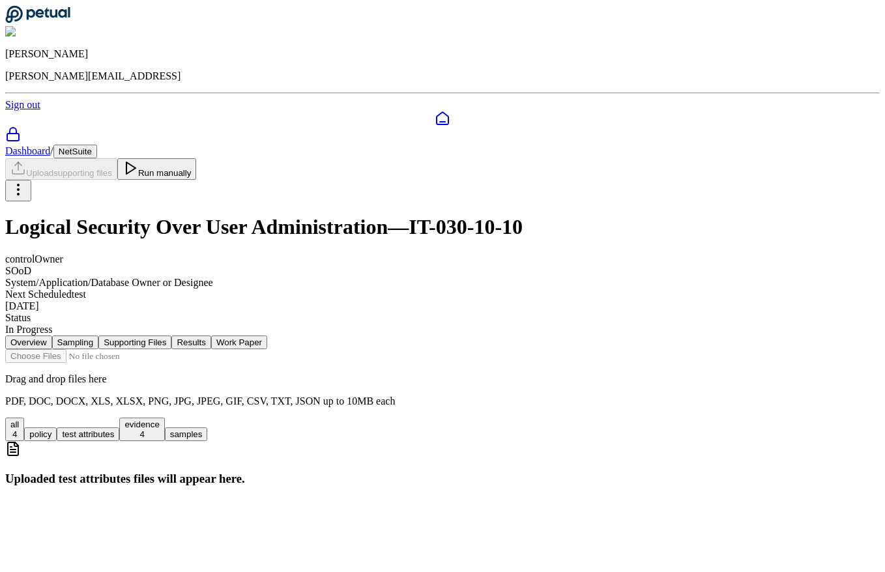
click at [164, 418] on button "evidence 4" at bounding box center [141, 429] width 45 height 23
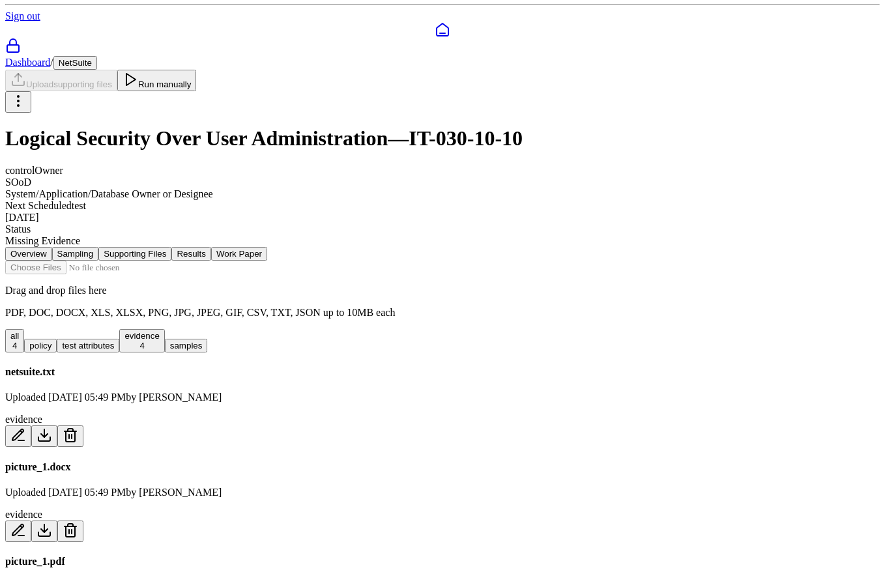
scroll to position [0, 0]
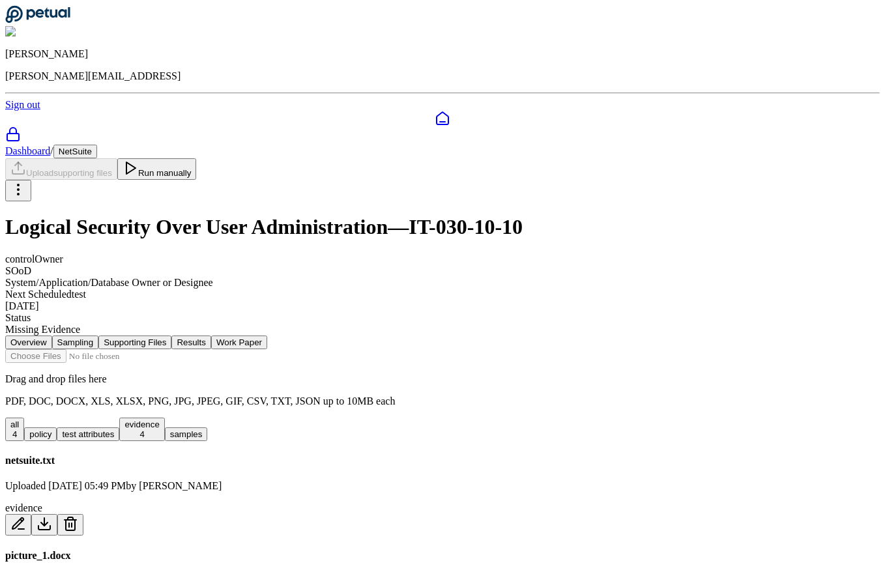
click at [197, 158] on button "Run manually" at bounding box center [156, 169] width 79 height 22
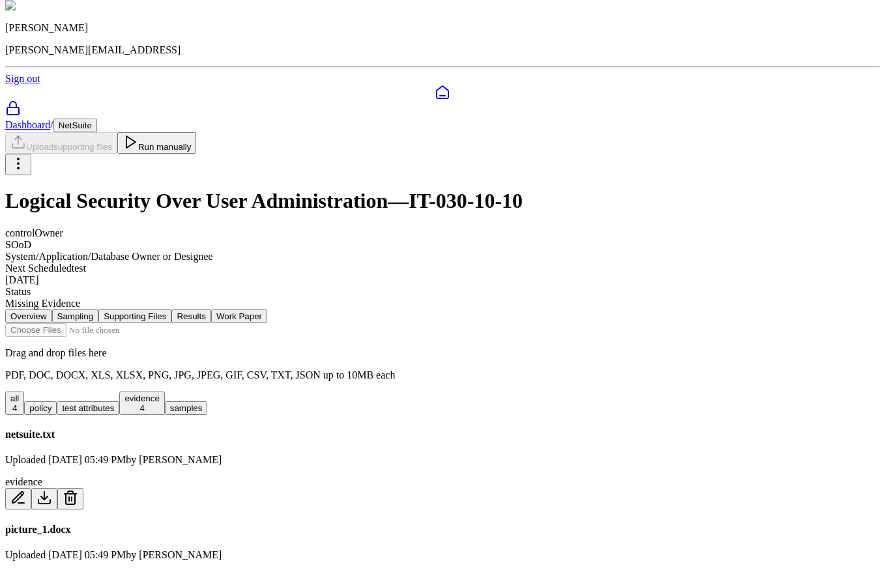
scroll to position [30, 0]
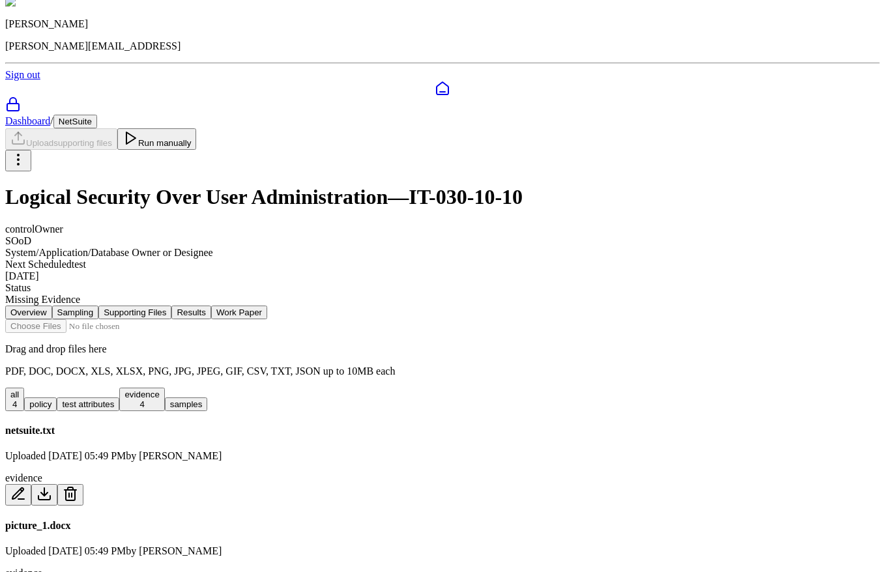
click at [210, 306] on button "Results" at bounding box center [190, 313] width 39 height 14
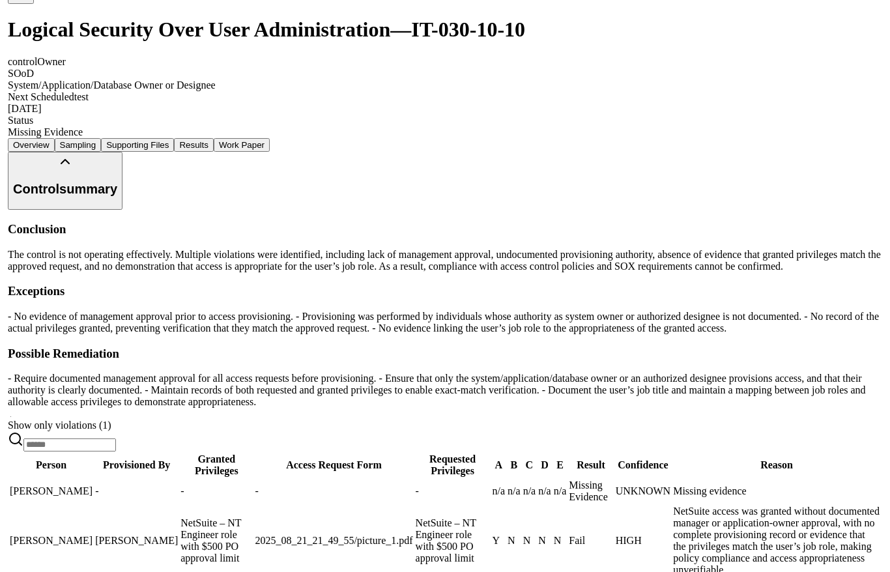
scroll to position [240, 0]
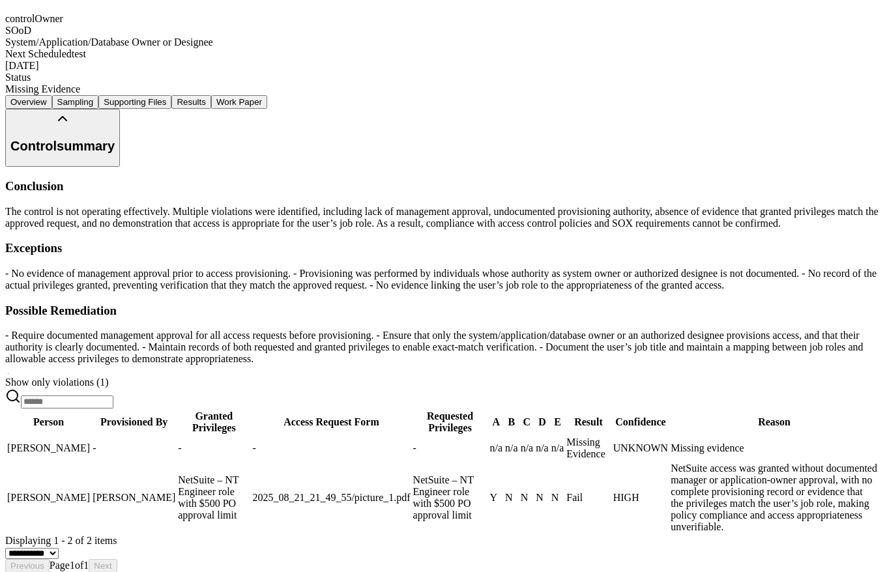
click at [238, 474] on span "NetSuite – NT Engineer role with $500 PO approval limit" at bounding box center [208, 497] width 61 height 46
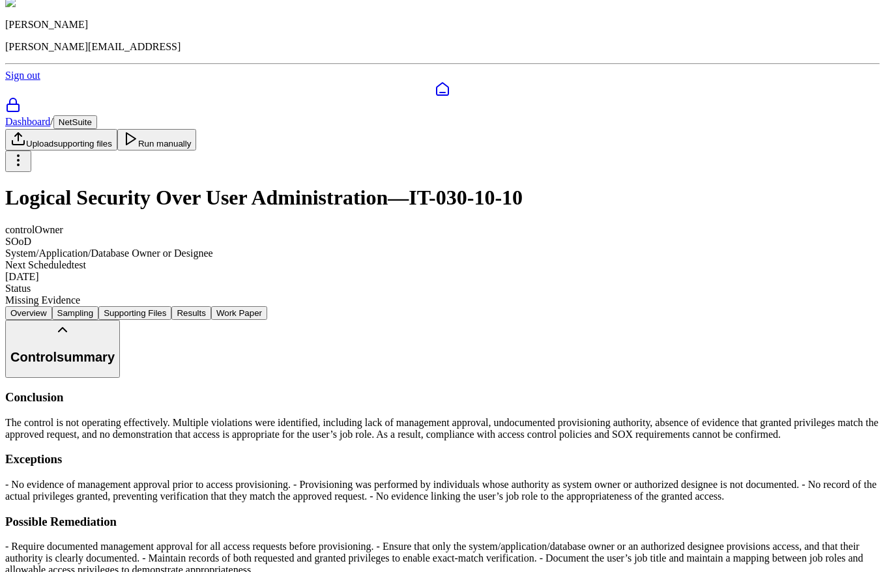
scroll to position [0, 0]
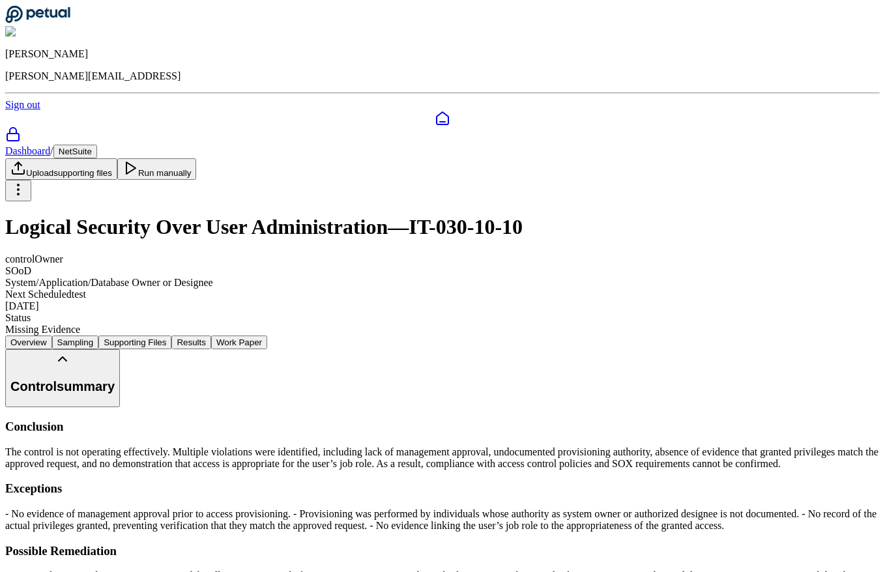
click at [120, 349] on button "Control summary" at bounding box center [62, 378] width 115 height 58
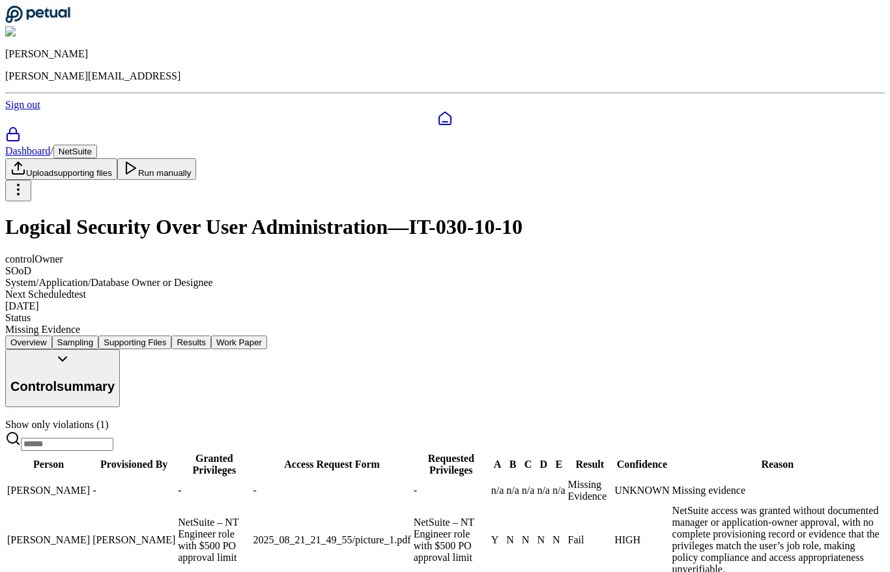
click at [267, 336] on button "Work Paper" at bounding box center [239, 343] width 56 height 14
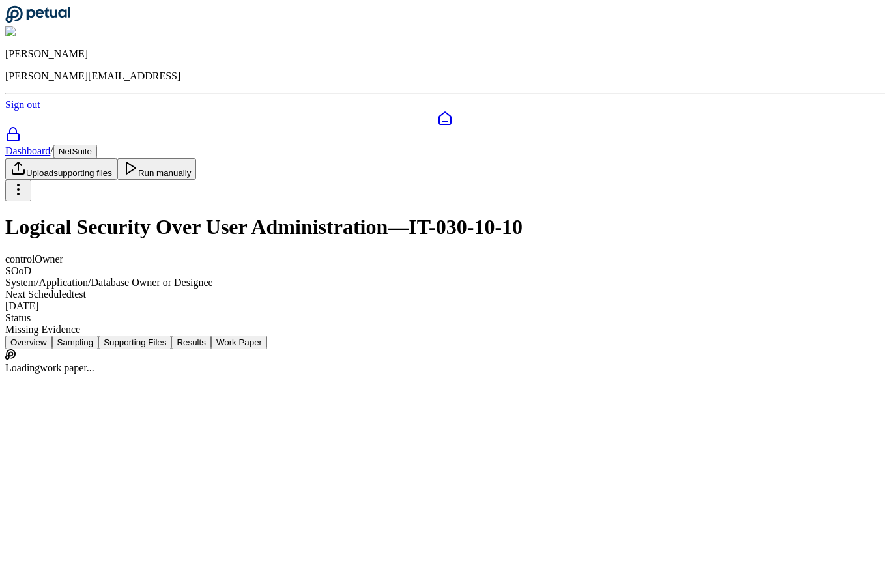
click at [267, 336] on button "Work Paper" at bounding box center [239, 343] width 56 height 14
click at [493, 363] on link "View work paper" at bounding box center [445, 385] width 880 height 44
click at [197, 158] on button "Run manually" at bounding box center [156, 169] width 79 height 22
click at [233, 336] on nav "Overview Sampling Supporting Files Results Work Paper" at bounding box center [445, 343] width 880 height 14
click at [171, 336] on button "Supporting Files" at bounding box center [134, 343] width 73 height 14
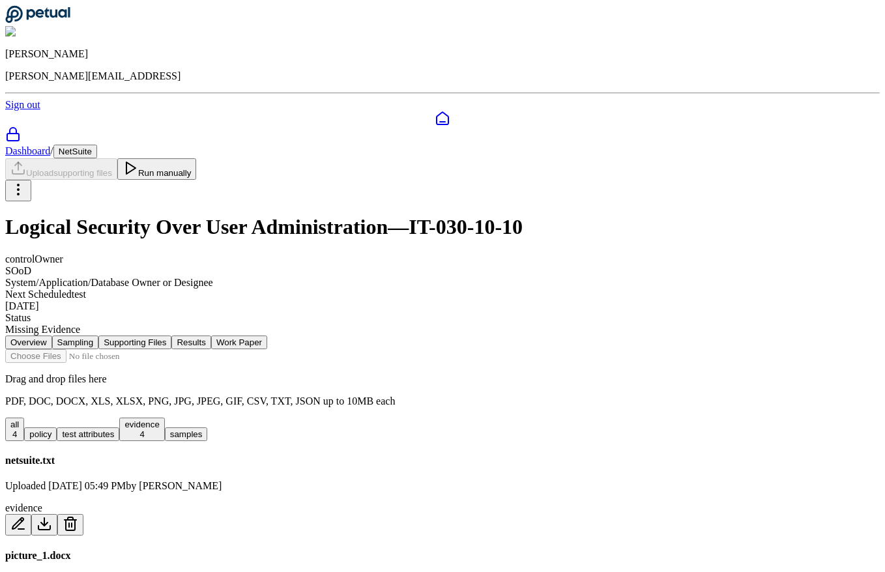
click at [267, 336] on button "Work Paper" at bounding box center [239, 343] width 56 height 14
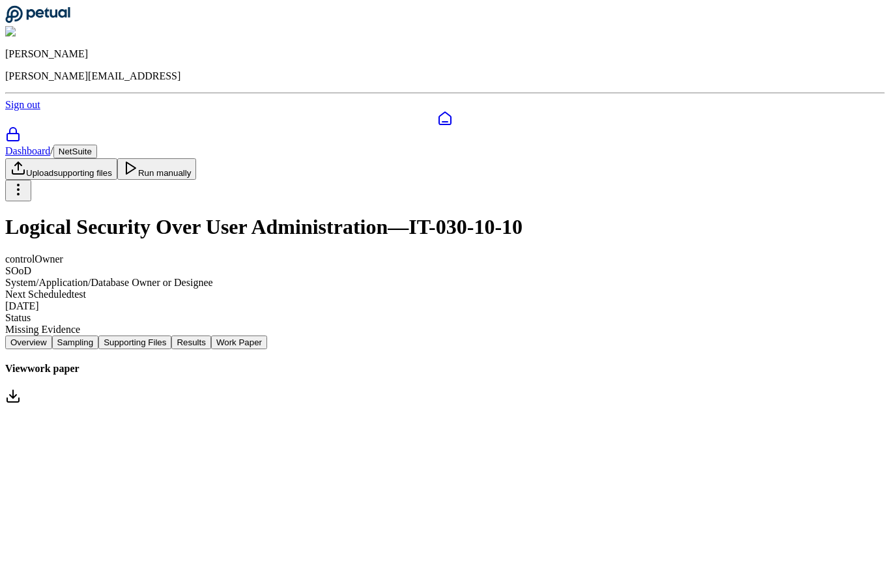
click at [320, 363] on link "View work paper" at bounding box center [445, 385] width 880 height 44
click at [210, 336] on button "Results" at bounding box center [190, 343] width 39 height 14
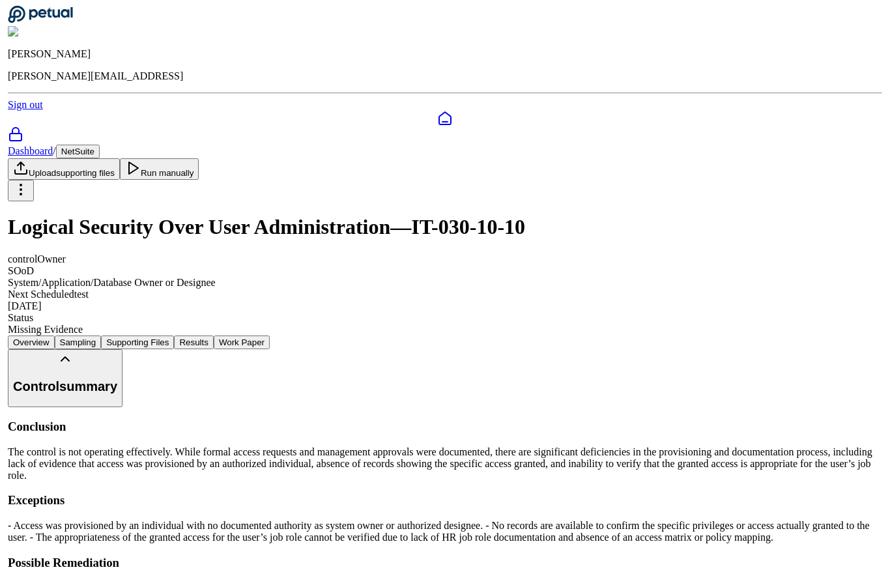
scroll to position [240, 0]
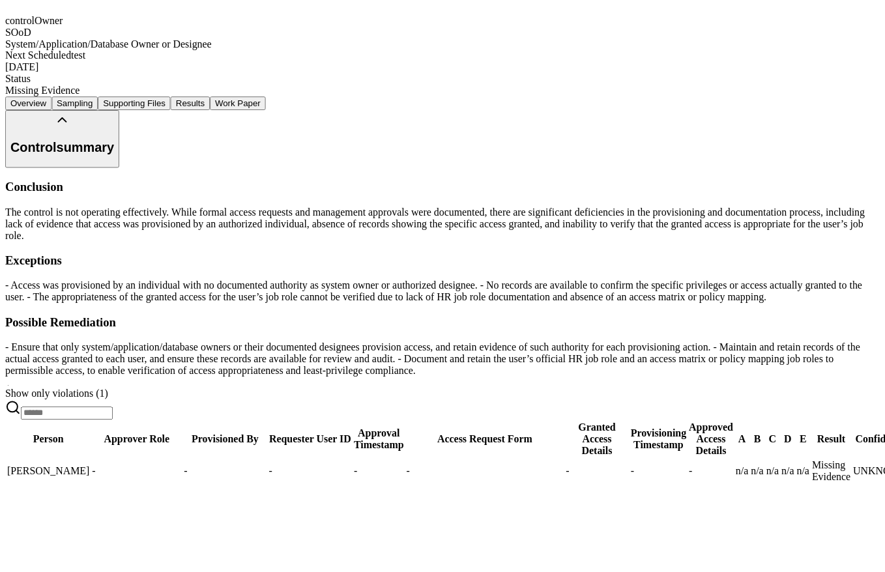
scroll to position [259, 0]
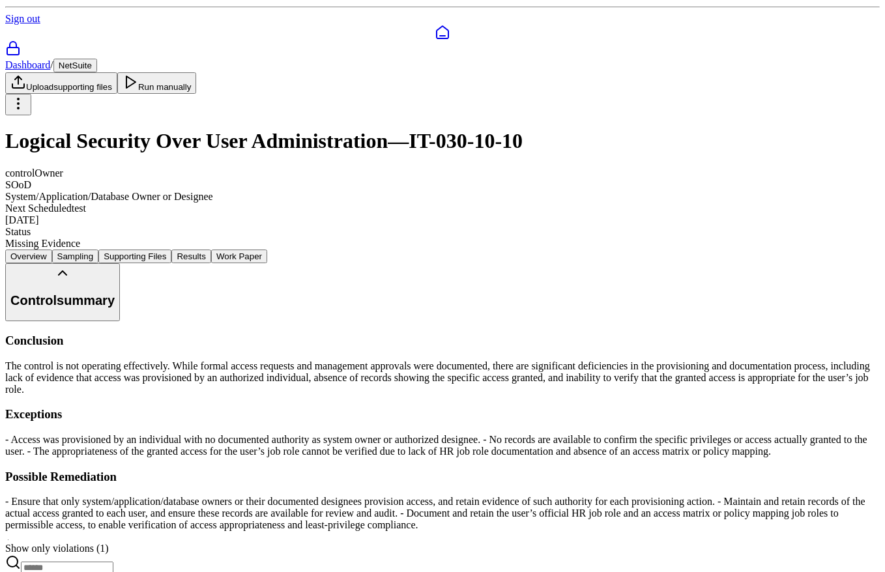
scroll to position [0, 0]
